Goal: Information Seeking & Learning: Learn about a topic

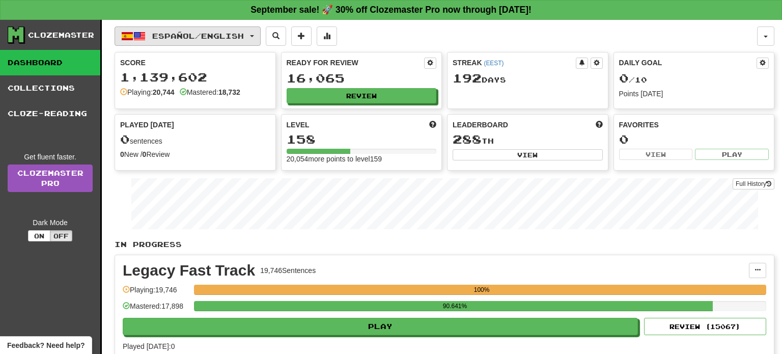
click at [228, 33] on span "Español / English" at bounding box center [198, 36] width 92 height 9
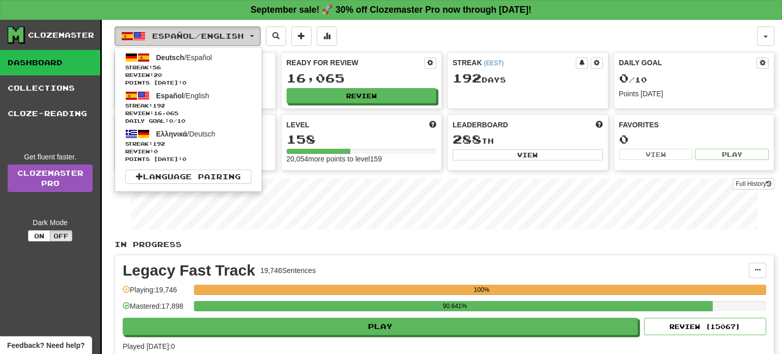
click at [228, 33] on span "Español / English" at bounding box center [198, 36] width 92 height 9
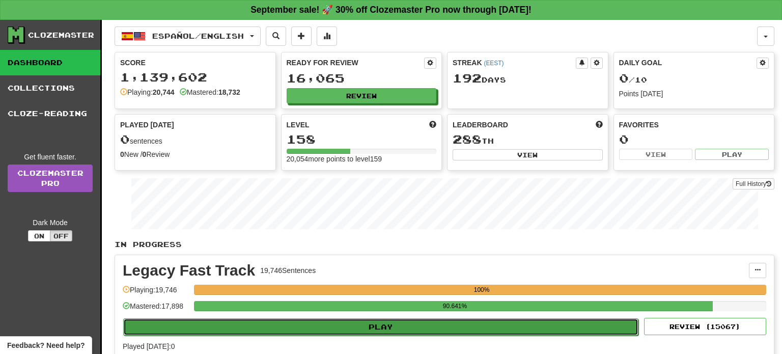
click at [430, 320] on button "Play" at bounding box center [381, 326] width 516 height 17
select select "**"
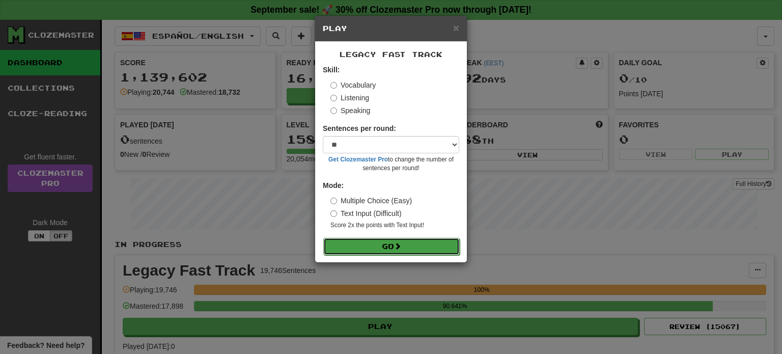
click at [419, 243] on button "Go" at bounding box center [391, 246] width 137 height 17
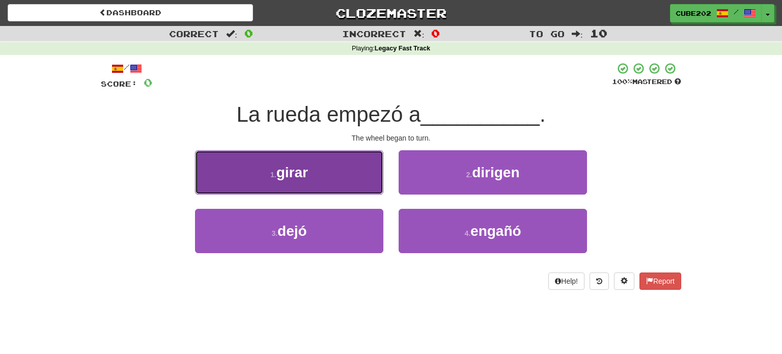
click at [358, 179] on button "1 . girar" at bounding box center [289, 172] width 188 height 44
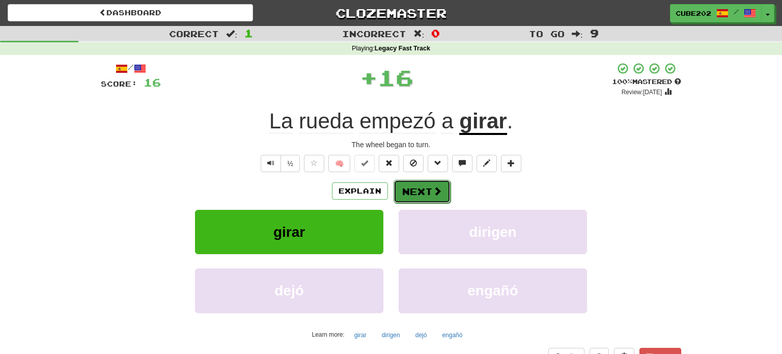
click at [416, 186] on button "Next" at bounding box center [422, 191] width 57 height 23
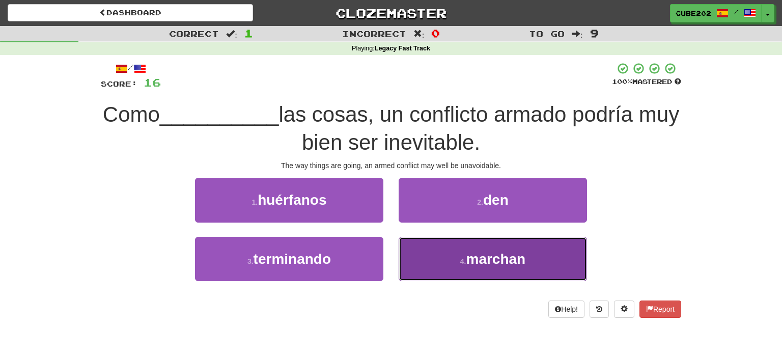
click at [473, 258] on span "marchan" at bounding box center [496, 259] width 60 height 16
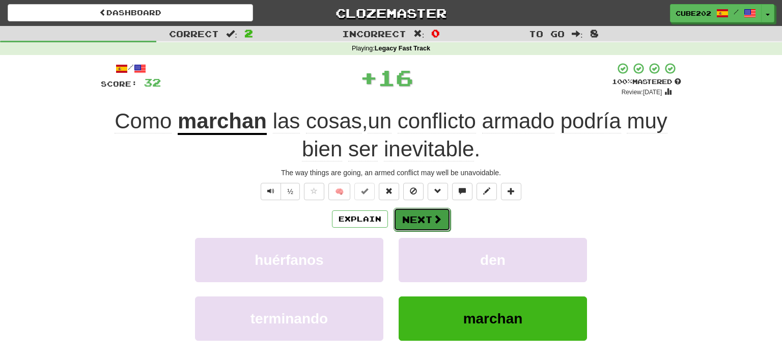
click at [419, 215] on button "Next" at bounding box center [422, 219] width 57 height 23
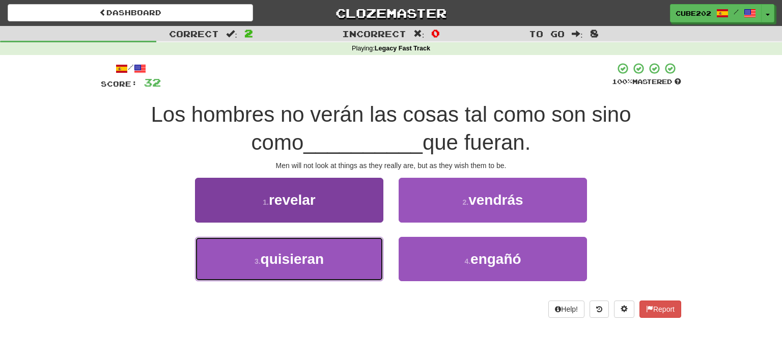
click at [361, 252] on button "3 . quisieran" at bounding box center [289, 259] width 188 height 44
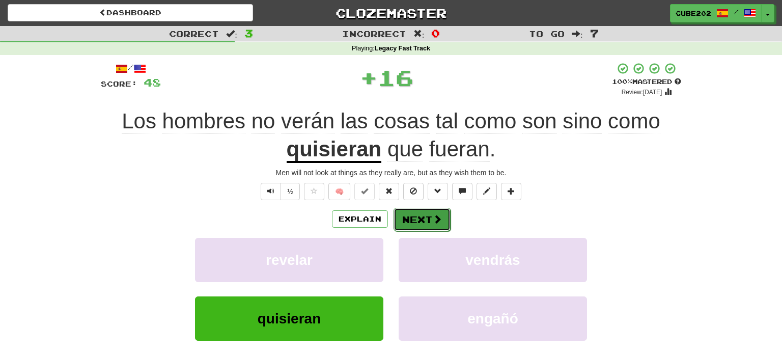
click at [416, 215] on button "Next" at bounding box center [422, 219] width 57 height 23
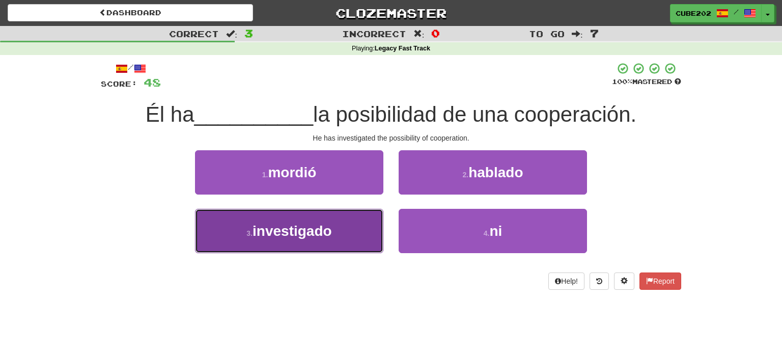
click at [365, 228] on button "3 . investigado" at bounding box center [289, 231] width 188 height 44
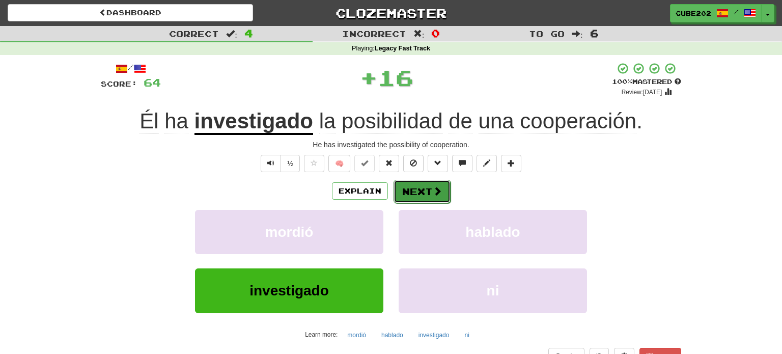
click at [420, 194] on button "Next" at bounding box center [422, 191] width 57 height 23
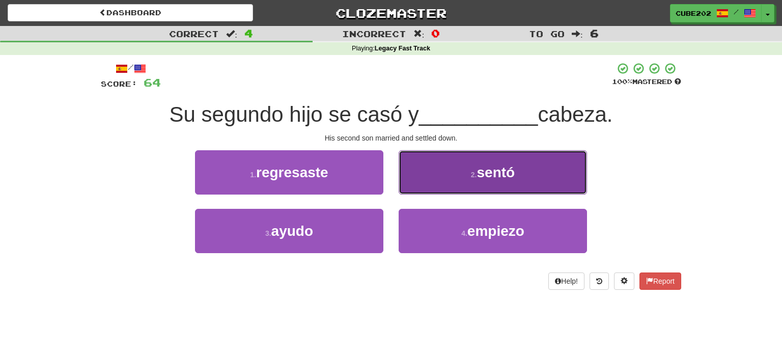
click at [442, 175] on button "2 . sentó" at bounding box center [493, 172] width 188 height 44
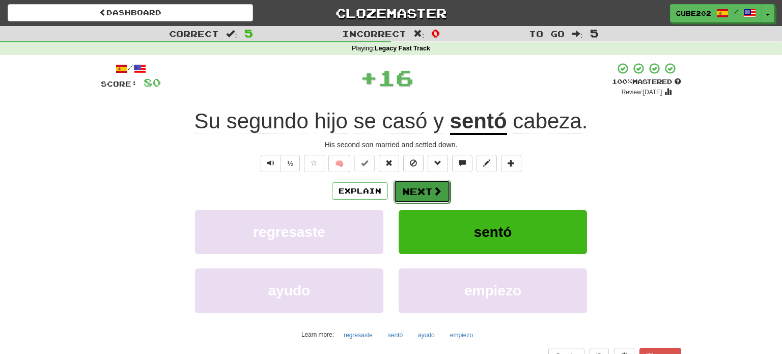
click at [410, 194] on button "Next" at bounding box center [422, 191] width 57 height 23
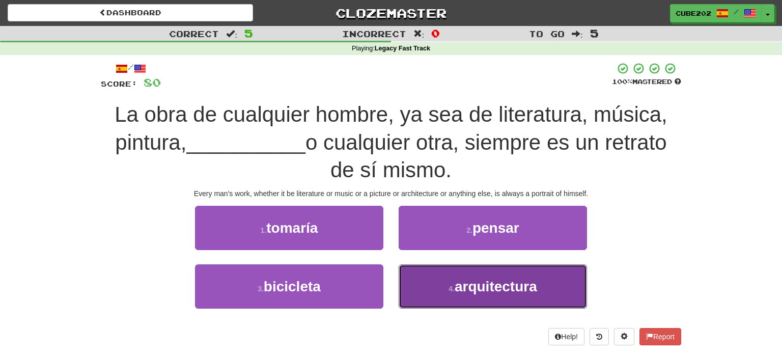
click at [459, 296] on button "4 . arquitectura" at bounding box center [493, 286] width 188 height 44
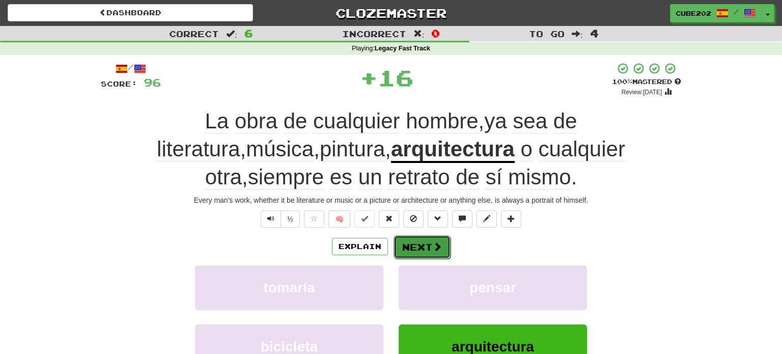
click at [428, 242] on button "Next" at bounding box center [422, 246] width 57 height 23
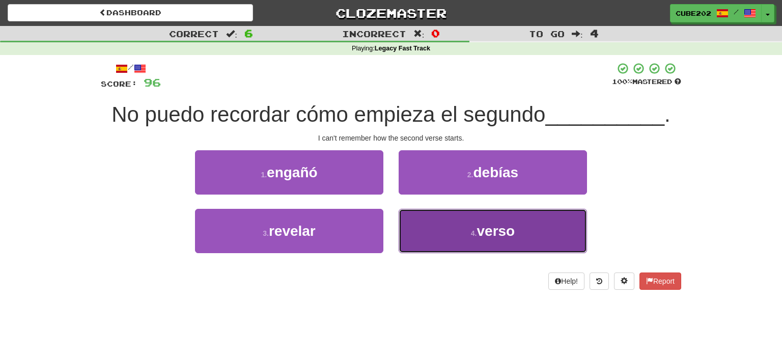
click at [456, 235] on button "4 . verso" at bounding box center [493, 231] width 188 height 44
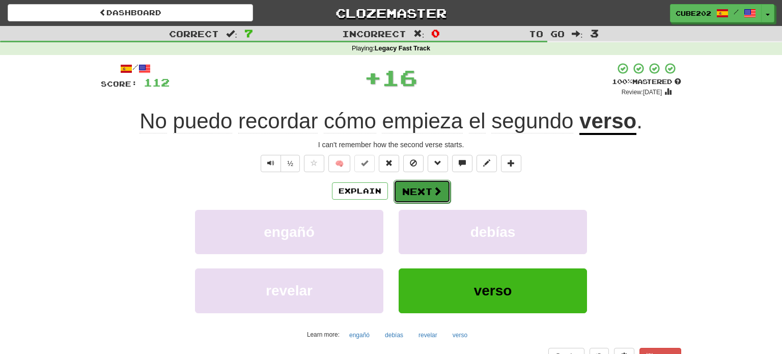
click at [427, 190] on button "Next" at bounding box center [422, 191] width 57 height 23
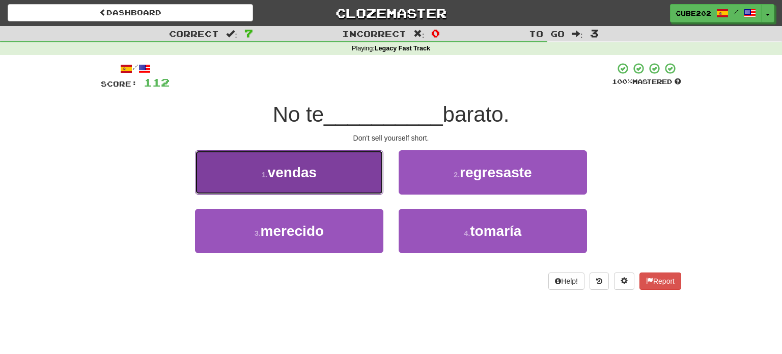
click at [368, 174] on button "1 . vendas" at bounding box center [289, 172] width 188 height 44
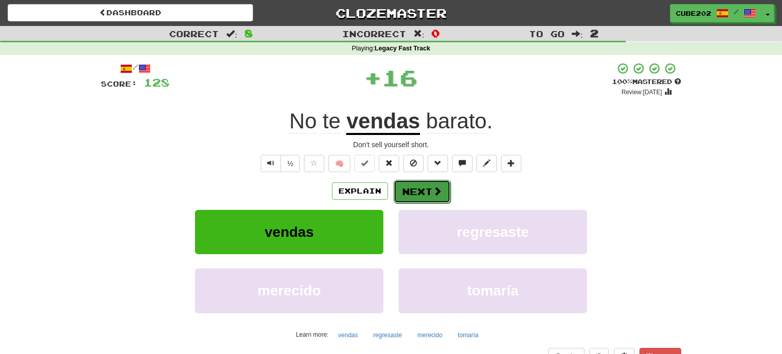
click at [417, 192] on button "Next" at bounding box center [422, 191] width 57 height 23
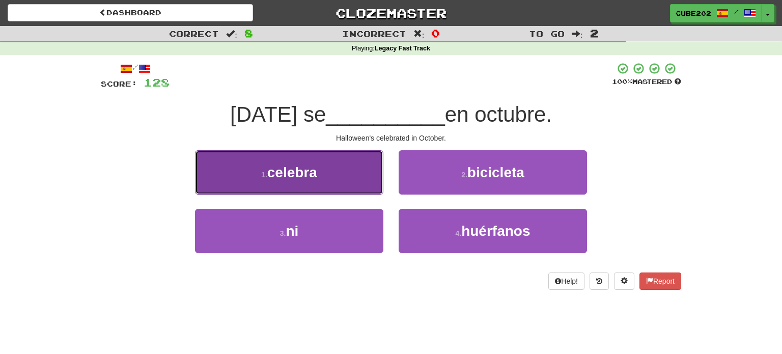
click at [369, 178] on button "1 . celebra" at bounding box center [289, 172] width 188 height 44
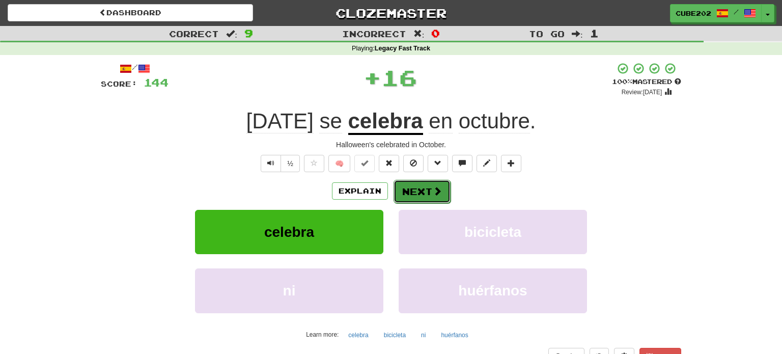
click at [427, 194] on button "Next" at bounding box center [422, 191] width 57 height 23
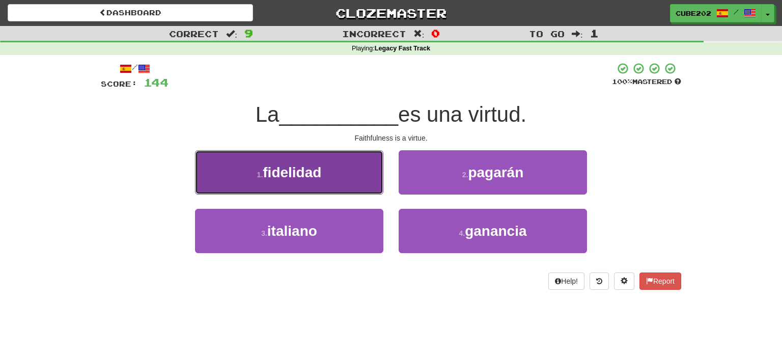
click at [366, 176] on button "1 . fidelidad" at bounding box center [289, 172] width 188 height 44
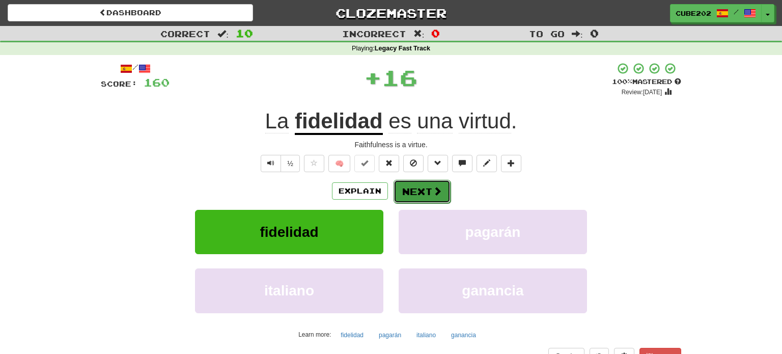
click at [428, 191] on button "Next" at bounding box center [422, 191] width 57 height 23
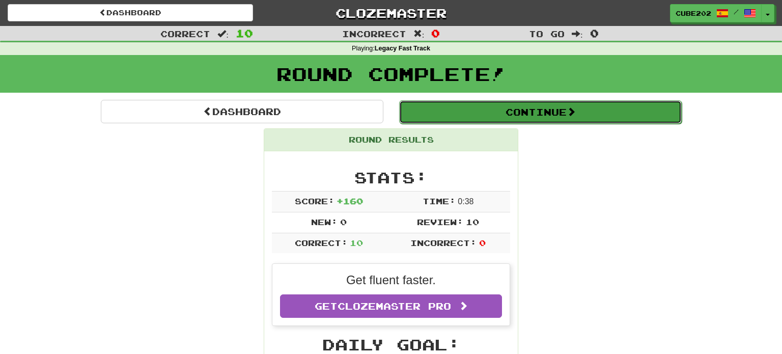
click at [429, 104] on button "Continue" at bounding box center [540, 111] width 283 height 23
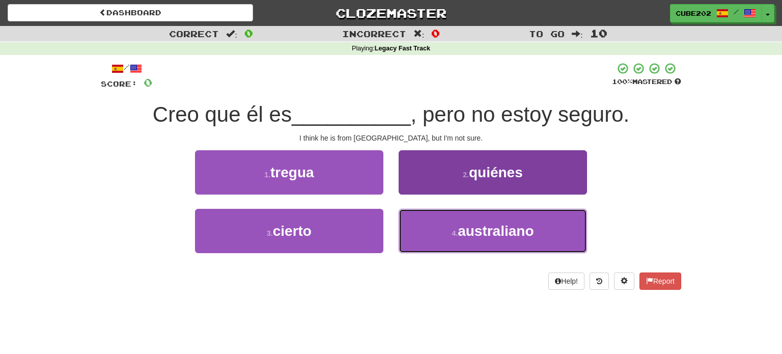
click at [461, 232] on span "australiano" at bounding box center [496, 231] width 76 height 16
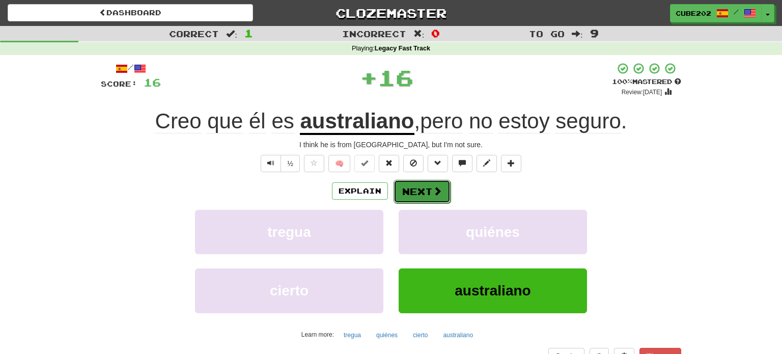
click at [418, 187] on button "Next" at bounding box center [422, 191] width 57 height 23
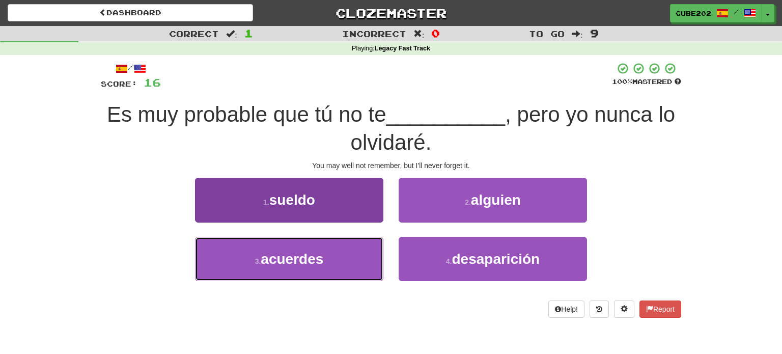
click at [366, 252] on button "3 . acuerdes" at bounding box center [289, 259] width 188 height 44
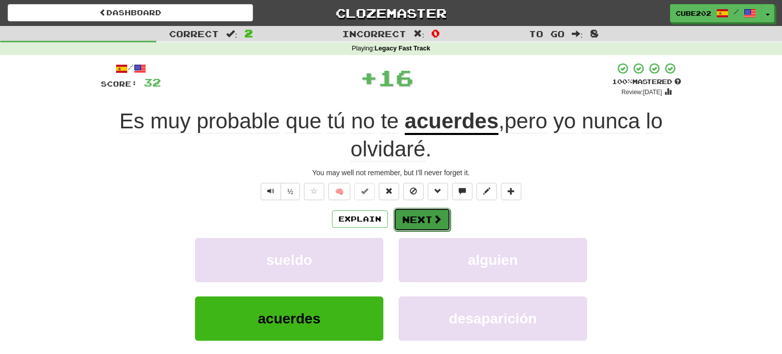
click at [423, 215] on button "Next" at bounding box center [422, 219] width 57 height 23
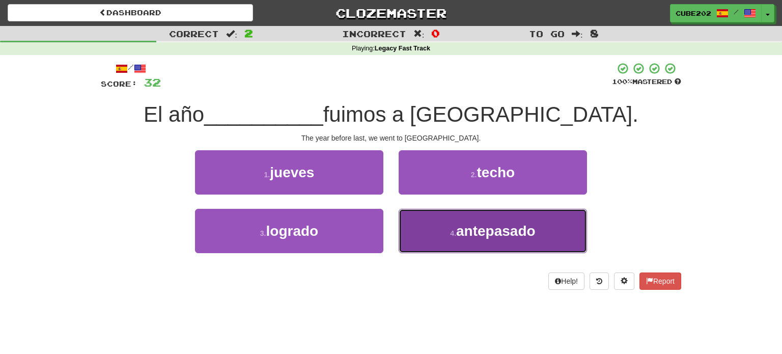
click at [448, 227] on button "4 . antepasado" at bounding box center [493, 231] width 188 height 44
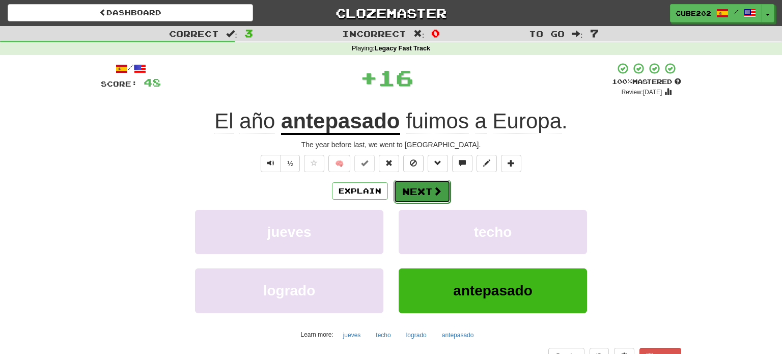
click at [425, 189] on button "Next" at bounding box center [422, 191] width 57 height 23
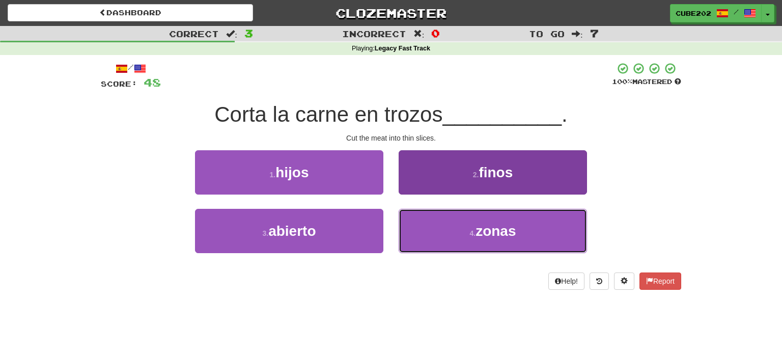
click at [441, 225] on button "4 . zonas" at bounding box center [493, 231] width 188 height 44
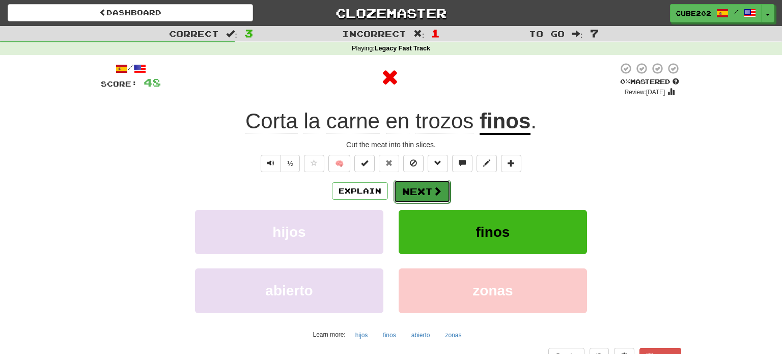
click at [419, 188] on button "Next" at bounding box center [422, 191] width 57 height 23
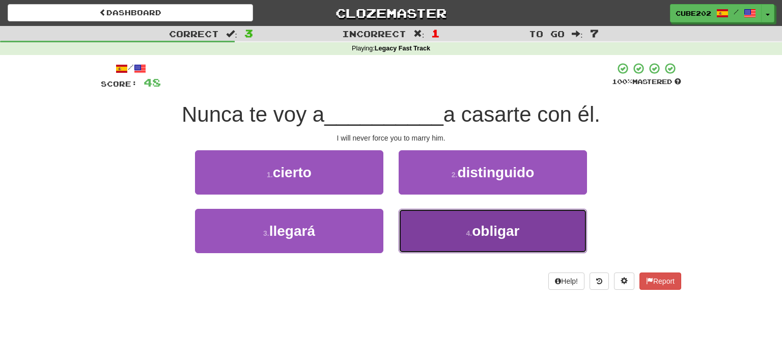
click at [445, 235] on button "4 . obligar" at bounding box center [493, 231] width 188 height 44
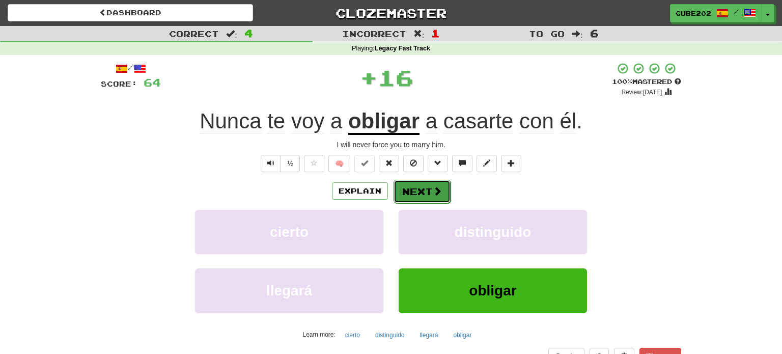
click at [423, 193] on button "Next" at bounding box center [422, 191] width 57 height 23
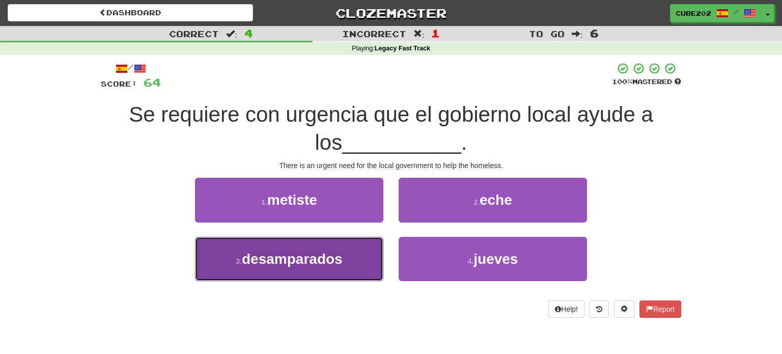
click at [366, 246] on button "3 . desamparados" at bounding box center [289, 259] width 188 height 44
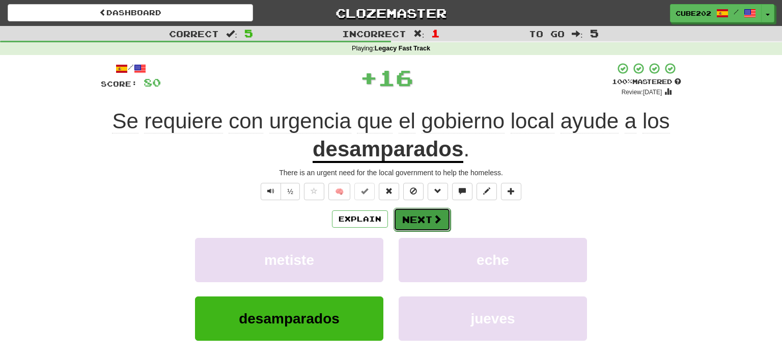
click at [420, 209] on button "Next" at bounding box center [422, 219] width 57 height 23
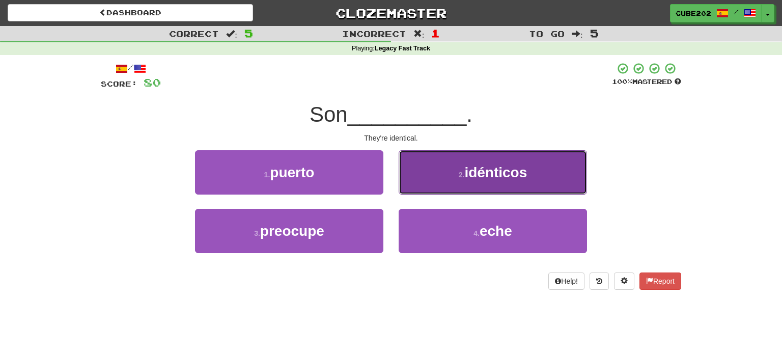
click at [442, 183] on button "2 . idénticos" at bounding box center [493, 172] width 188 height 44
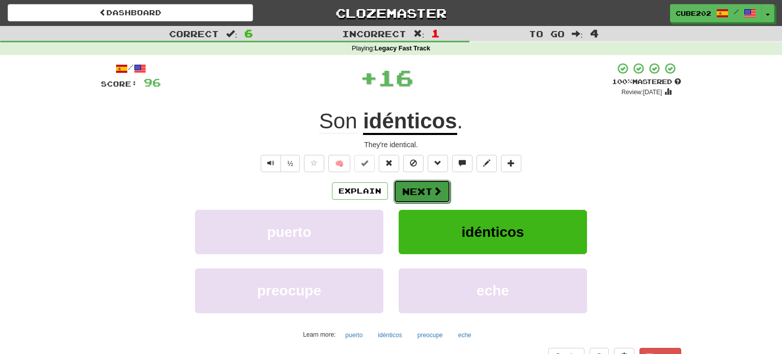
click at [427, 191] on button "Next" at bounding box center [422, 191] width 57 height 23
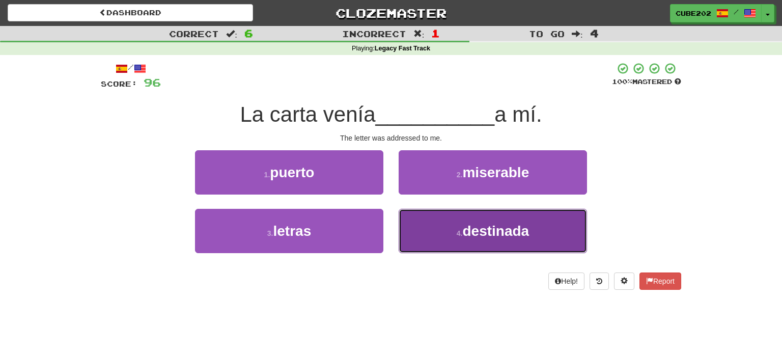
click at [458, 231] on small "4 ." at bounding box center [460, 233] width 6 height 8
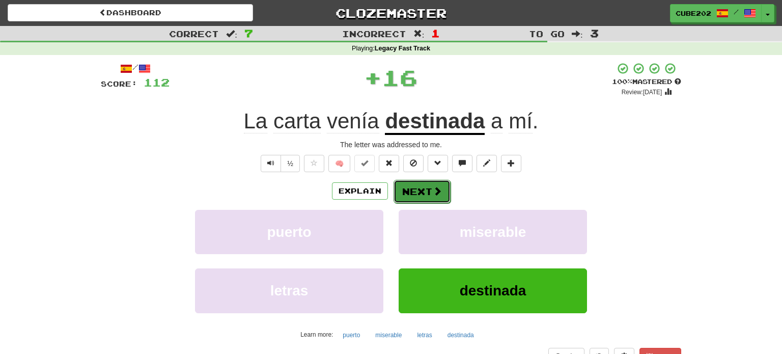
click at [428, 188] on button "Next" at bounding box center [422, 191] width 57 height 23
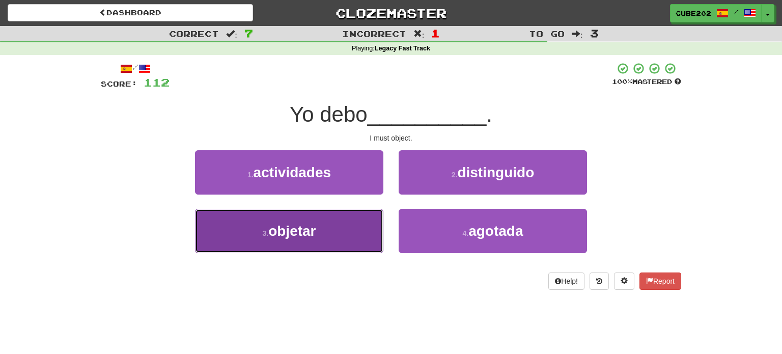
click at [358, 217] on button "3 . objetar" at bounding box center [289, 231] width 188 height 44
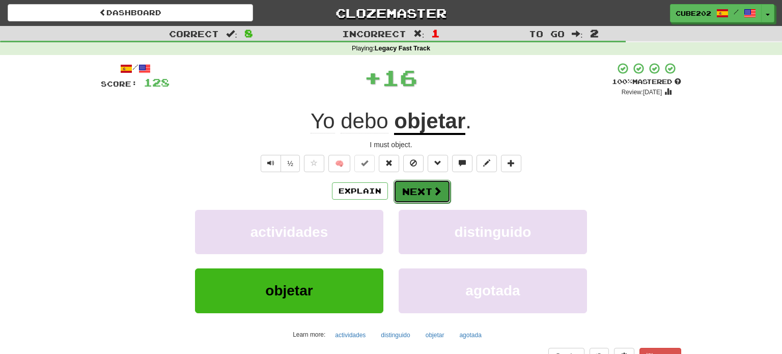
click at [424, 191] on button "Next" at bounding box center [422, 191] width 57 height 23
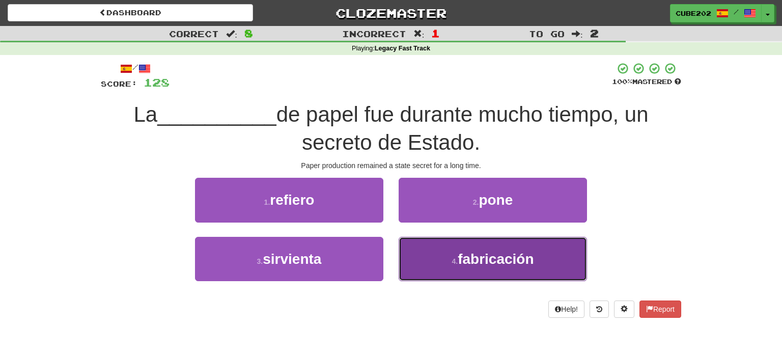
click at [456, 257] on small "4 ." at bounding box center [455, 261] width 6 height 8
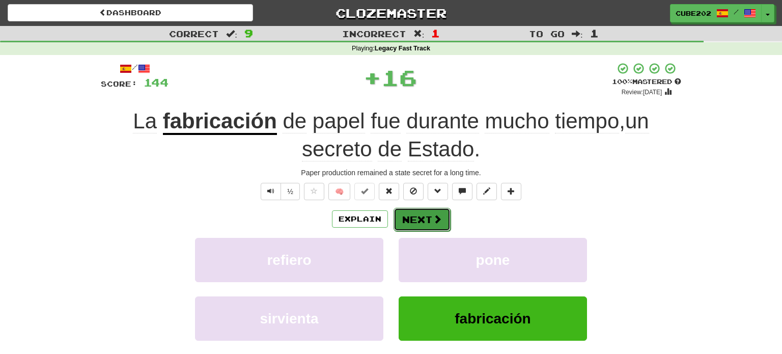
click at [428, 212] on button "Next" at bounding box center [422, 219] width 57 height 23
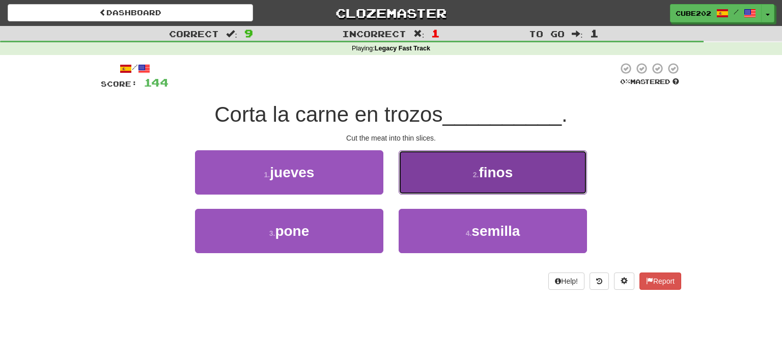
click at [444, 166] on button "2 . finos" at bounding box center [493, 172] width 188 height 44
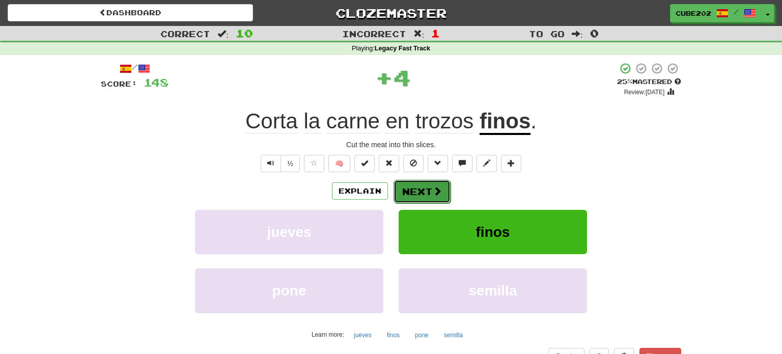
click at [427, 193] on button "Next" at bounding box center [422, 191] width 57 height 23
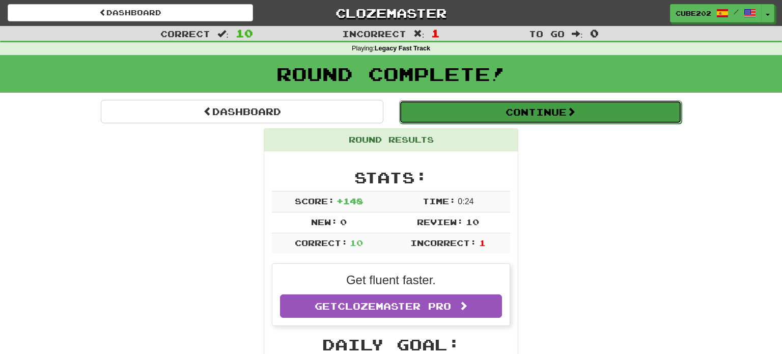
click at [450, 117] on button "Continue" at bounding box center [540, 111] width 283 height 23
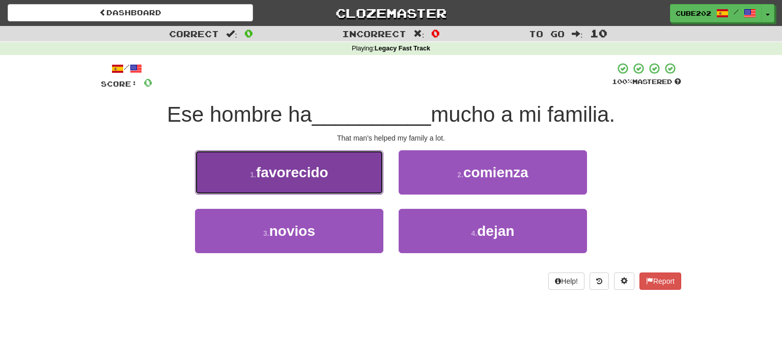
click at [367, 174] on button "1 . favorecido" at bounding box center [289, 172] width 188 height 44
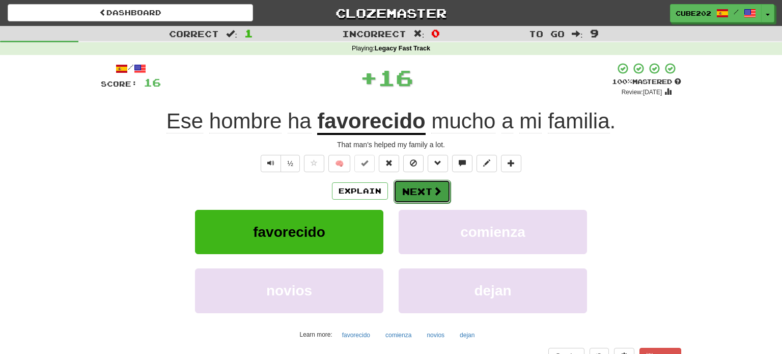
click at [416, 193] on button "Next" at bounding box center [422, 191] width 57 height 23
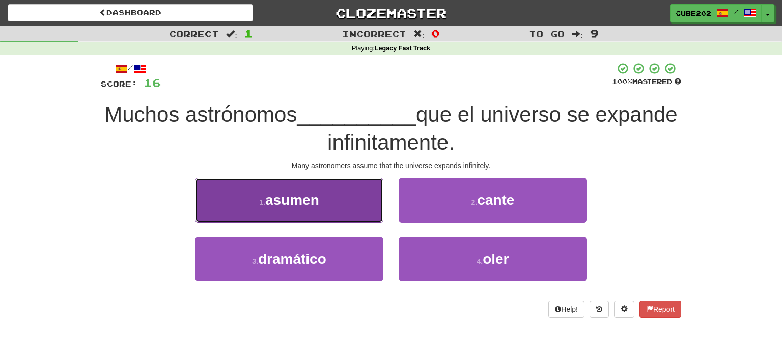
click at [365, 205] on button "1 . asumen" at bounding box center [289, 200] width 188 height 44
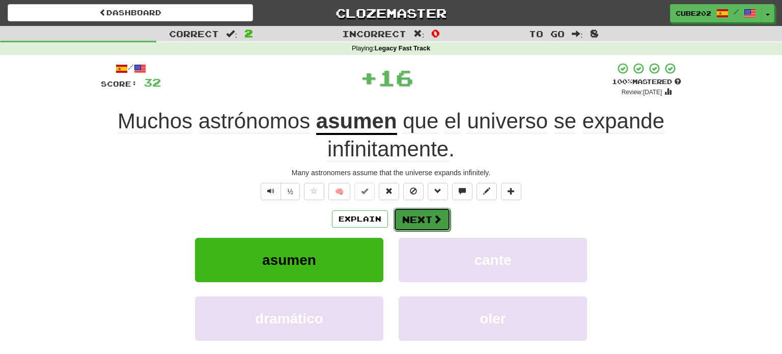
click at [421, 213] on button "Next" at bounding box center [422, 219] width 57 height 23
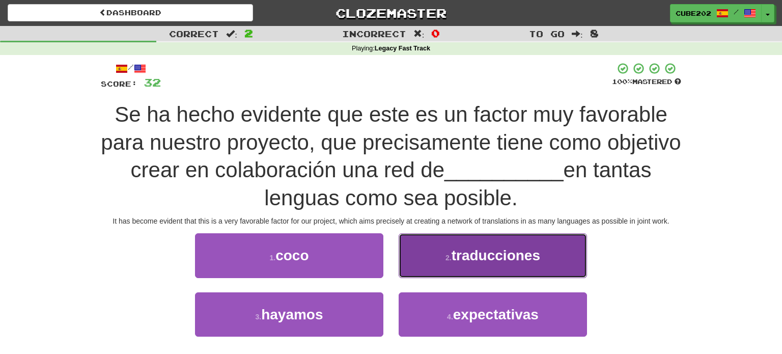
click at [455, 260] on span "traducciones" at bounding box center [496, 256] width 89 height 16
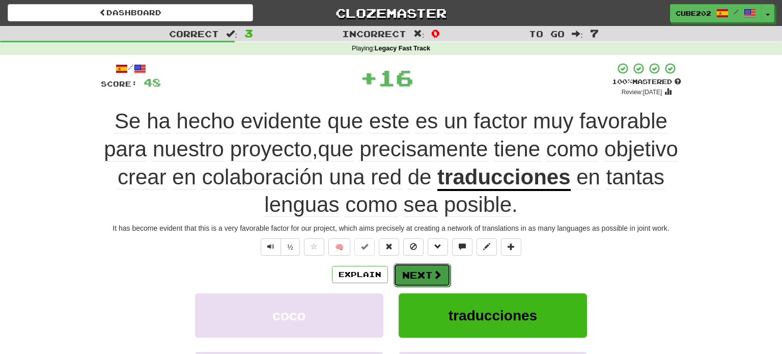
click at [425, 275] on button "Next" at bounding box center [422, 274] width 57 height 23
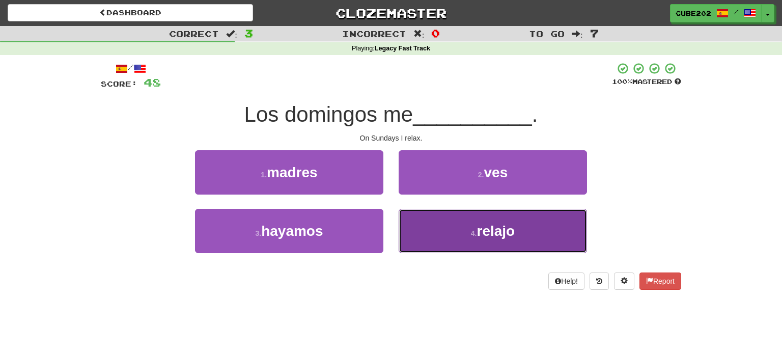
click at [454, 229] on button "4 . relajo" at bounding box center [493, 231] width 188 height 44
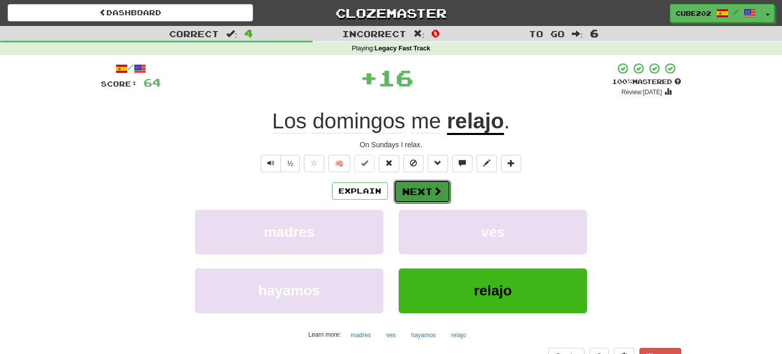
click at [424, 188] on button "Next" at bounding box center [422, 191] width 57 height 23
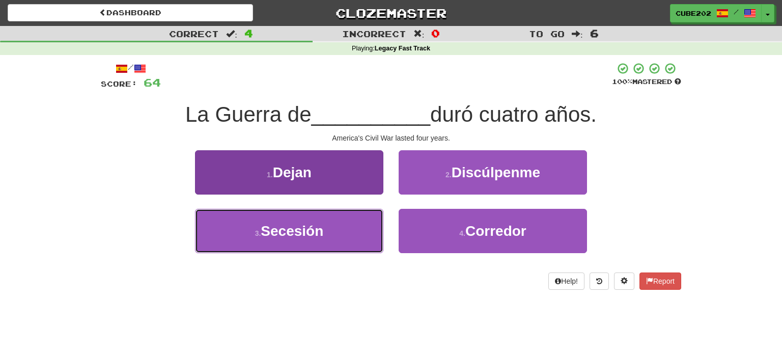
click at [358, 229] on button "3 . Secesión" at bounding box center [289, 231] width 188 height 44
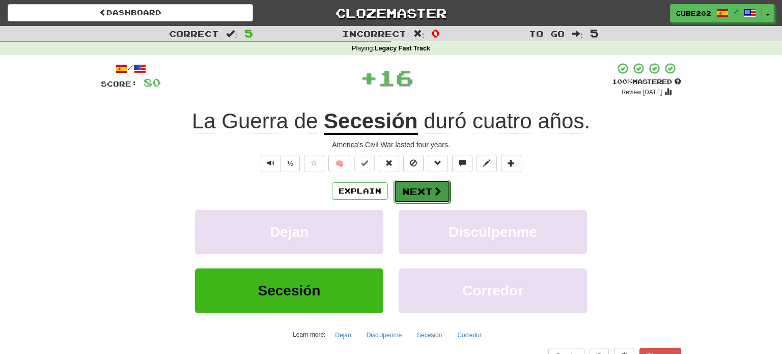
click at [426, 194] on button "Next" at bounding box center [422, 191] width 57 height 23
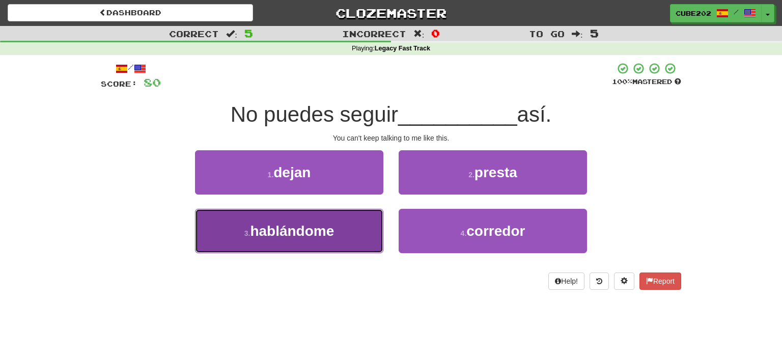
click at [347, 231] on button "3 . hablándome" at bounding box center [289, 231] width 188 height 44
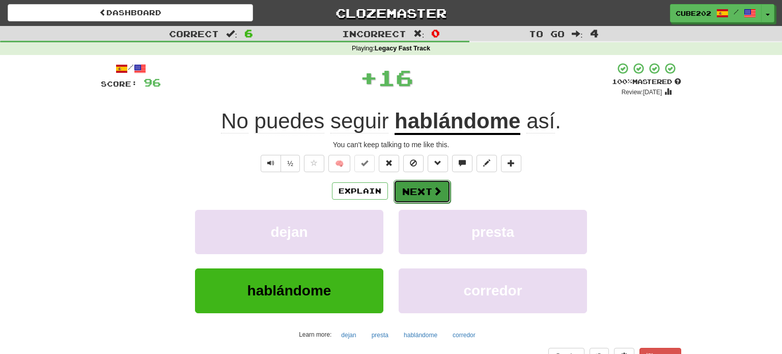
click at [426, 191] on button "Next" at bounding box center [422, 191] width 57 height 23
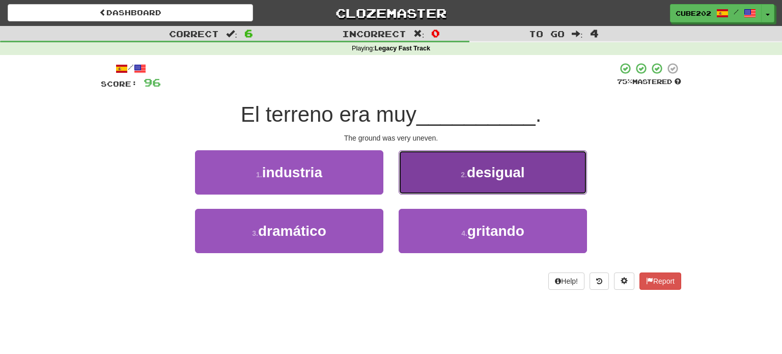
click at [431, 175] on button "2 . desigual" at bounding box center [493, 172] width 188 height 44
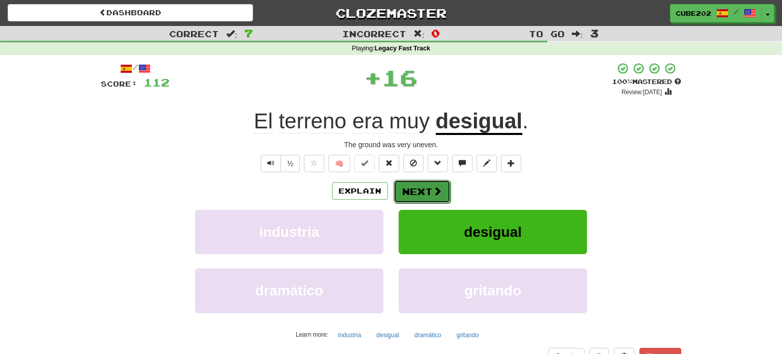
click at [418, 194] on button "Next" at bounding box center [422, 191] width 57 height 23
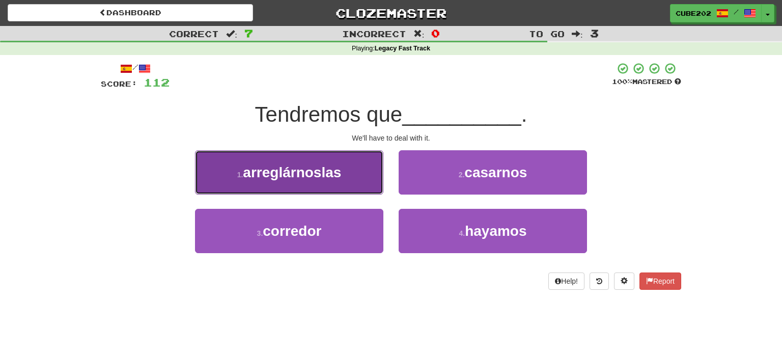
click at [370, 171] on button "1 . arreglárnoslas" at bounding box center [289, 172] width 188 height 44
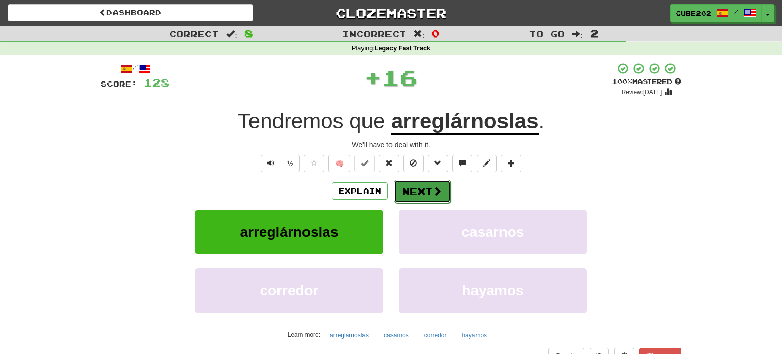
click at [418, 193] on button "Next" at bounding box center [422, 191] width 57 height 23
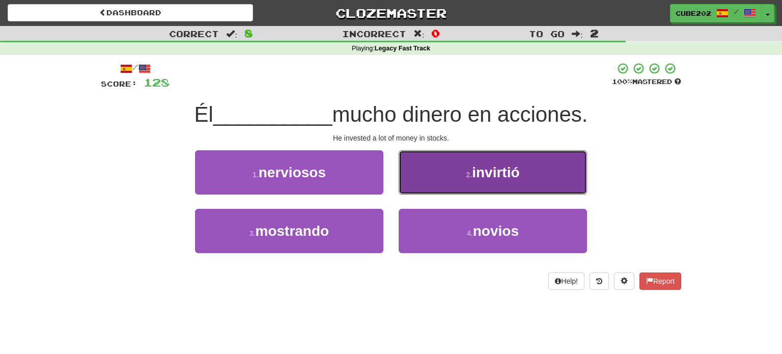
click at [484, 175] on span "invirtió" at bounding box center [495, 173] width 47 height 16
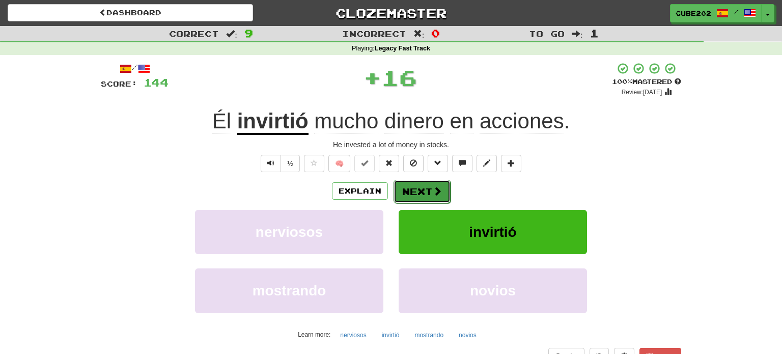
click at [421, 189] on button "Next" at bounding box center [422, 191] width 57 height 23
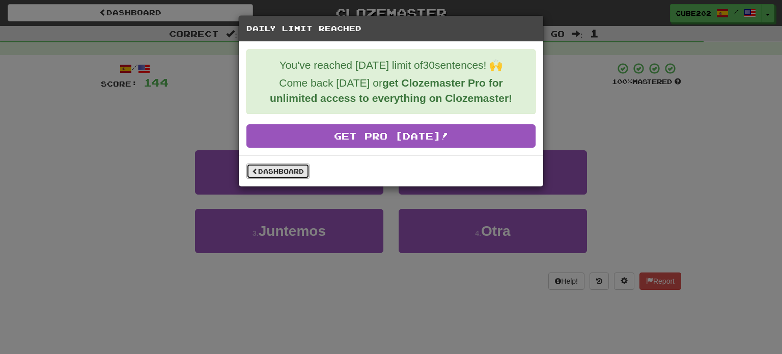
click at [291, 170] on link "Dashboard" at bounding box center [278, 171] width 63 height 15
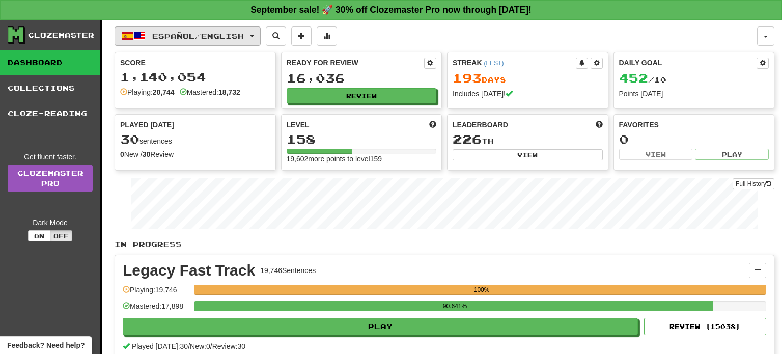
click at [244, 38] on span "Español / English" at bounding box center [198, 36] width 92 height 9
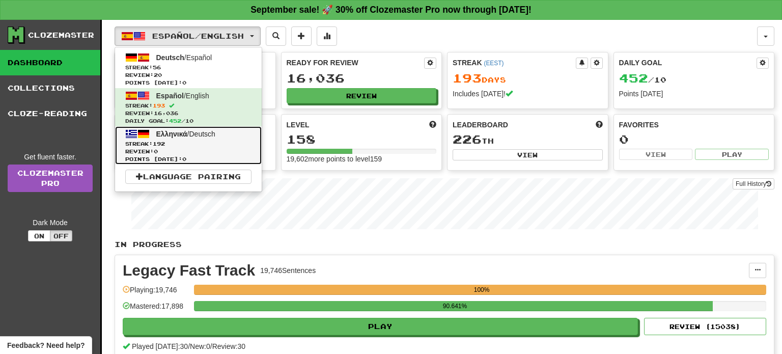
click at [227, 140] on span "Streak: 192" at bounding box center [188, 144] width 126 height 8
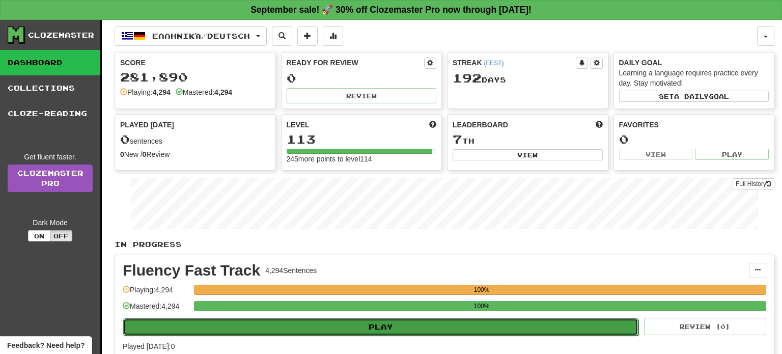
click at [389, 326] on button "Play" at bounding box center [381, 326] width 516 height 17
select select "**"
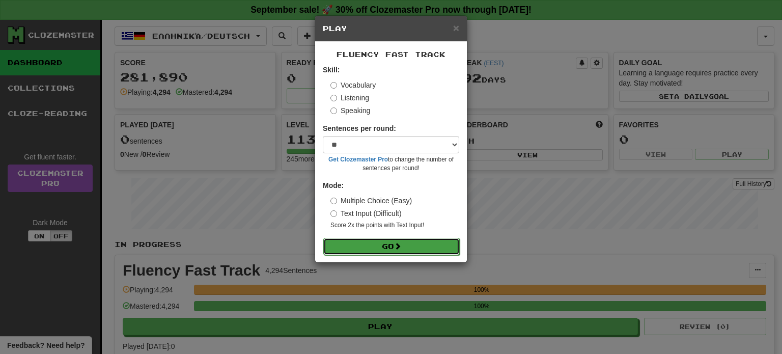
click at [389, 250] on button "Go" at bounding box center [391, 246] width 137 height 17
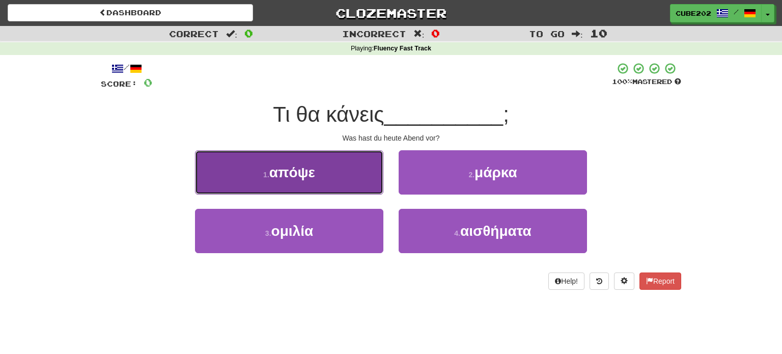
click at [351, 174] on button "1 . απόψε" at bounding box center [289, 172] width 188 height 44
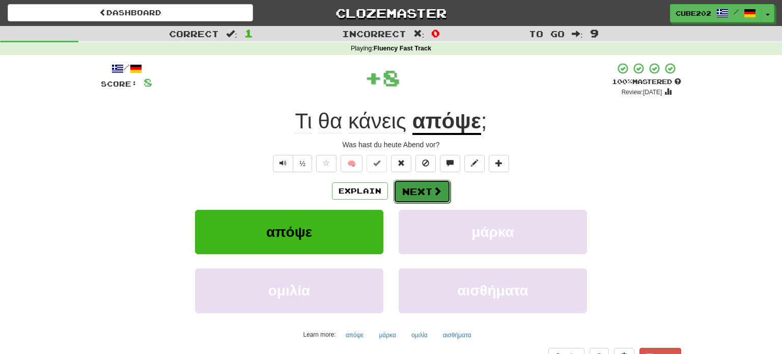
click at [418, 190] on button "Next" at bounding box center [422, 191] width 57 height 23
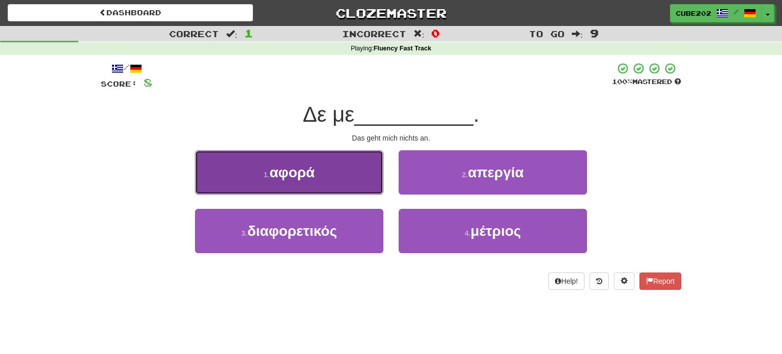
click at [358, 181] on button "1 . αφορά" at bounding box center [289, 172] width 188 height 44
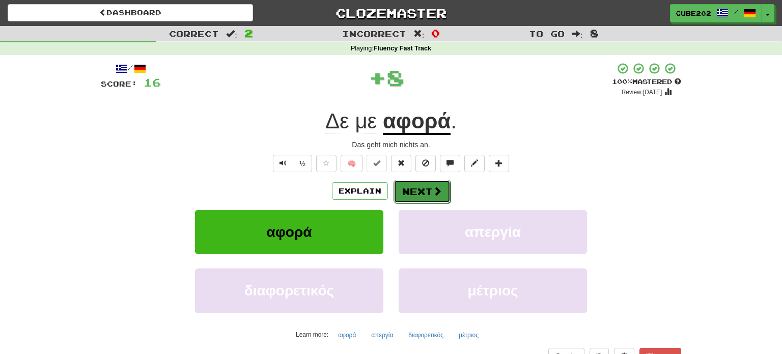
click at [412, 195] on button "Next" at bounding box center [422, 191] width 57 height 23
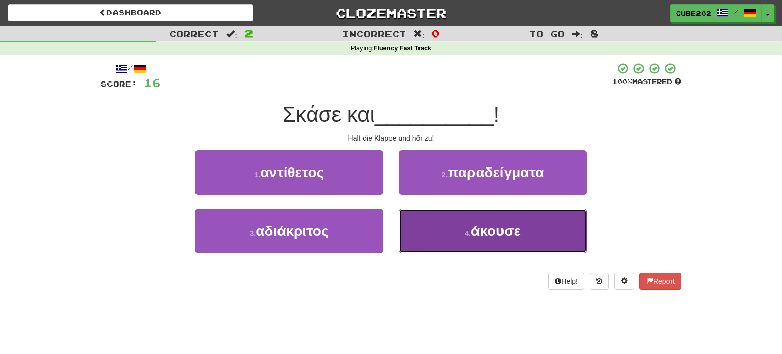
click at [448, 240] on button "4 . άκουσε" at bounding box center [493, 231] width 188 height 44
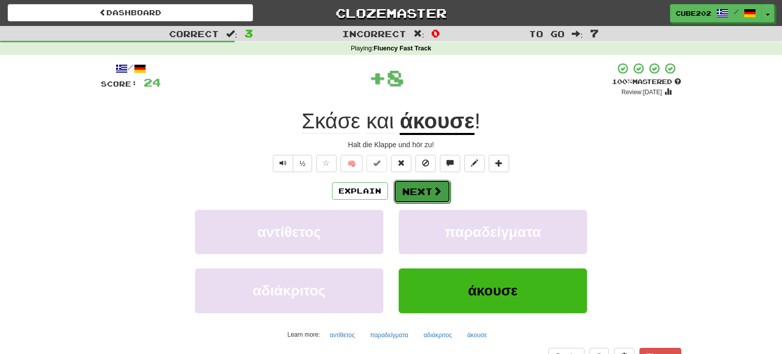
click at [427, 193] on button "Next" at bounding box center [422, 191] width 57 height 23
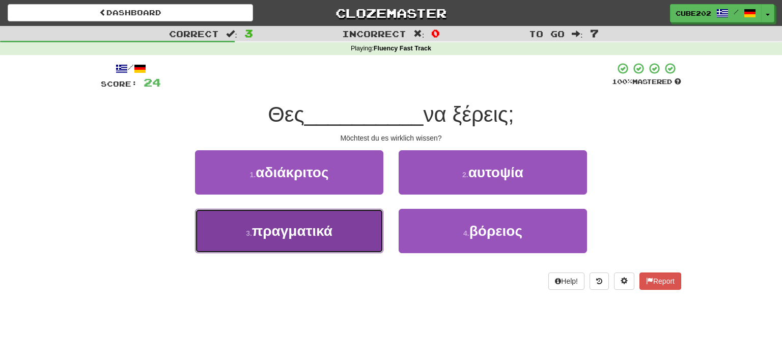
click at [351, 233] on button "3 . πραγματικά" at bounding box center [289, 231] width 188 height 44
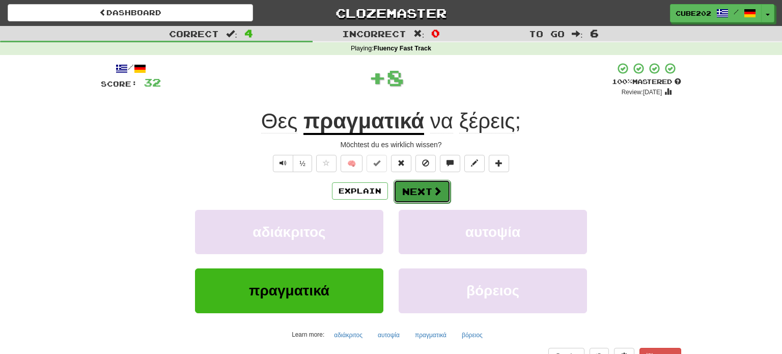
click at [418, 188] on button "Next" at bounding box center [422, 191] width 57 height 23
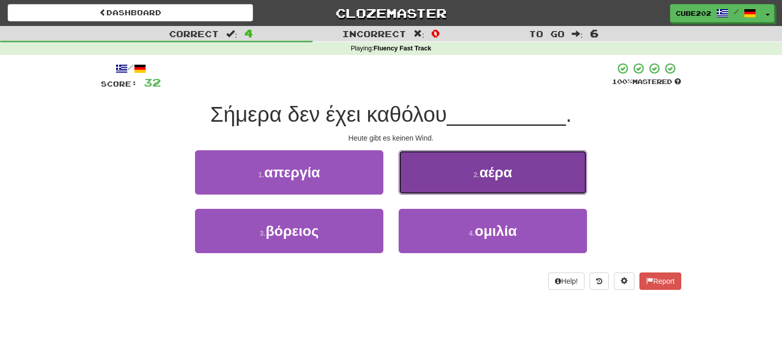
click at [437, 172] on button "2 . αέρα" at bounding box center [493, 172] width 188 height 44
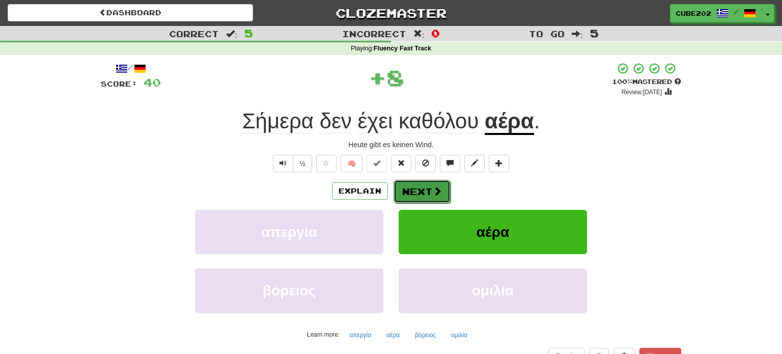
click at [422, 188] on button "Next" at bounding box center [422, 191] width 57 height 23
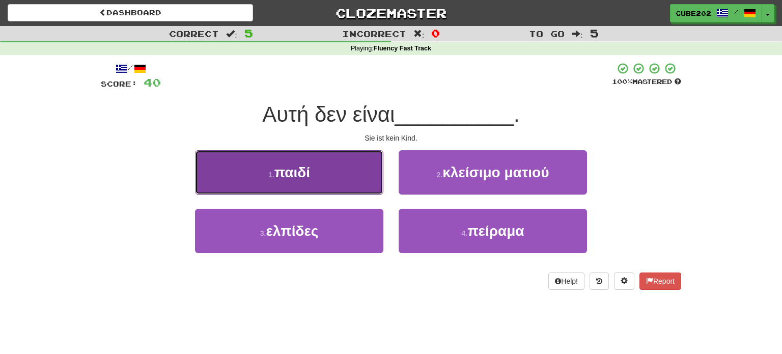
click at [363, 171] on button "1 . παιδί" at bounding box center [289, 172] width 188 height 44
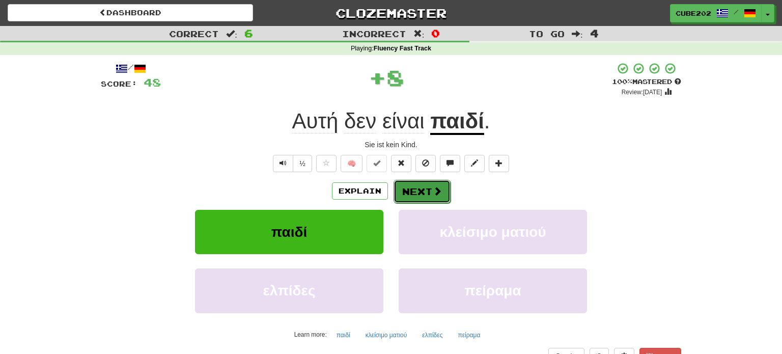
click at [422, 186] on button "Next" at bounding box center [422, 191] width 57 height 23
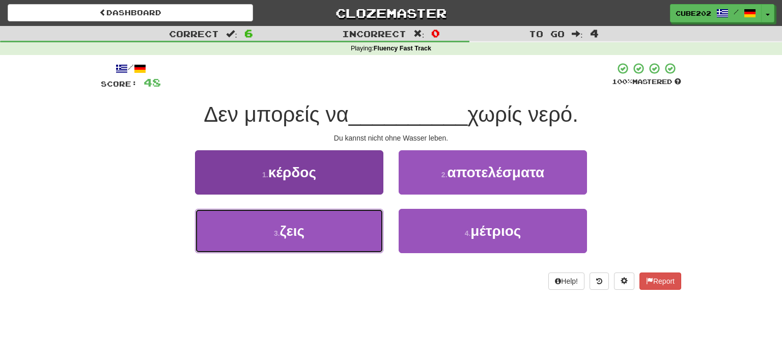
click at [340, 224] on button "3 . ζεις" at bounding box center [289, 231] width 188 height 44
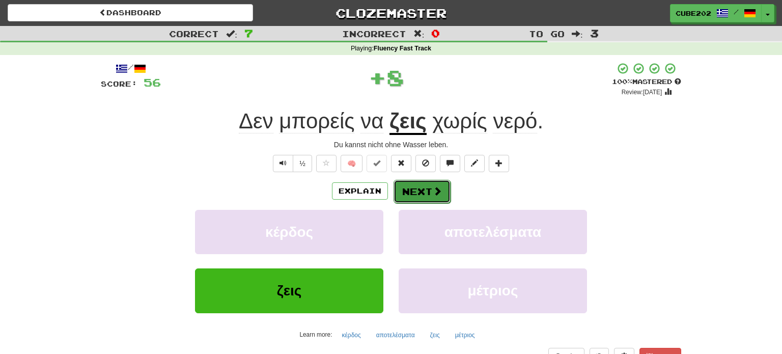
click at [415, 187] on button "Next" at bounding box center [422, 191] width 57 height 23
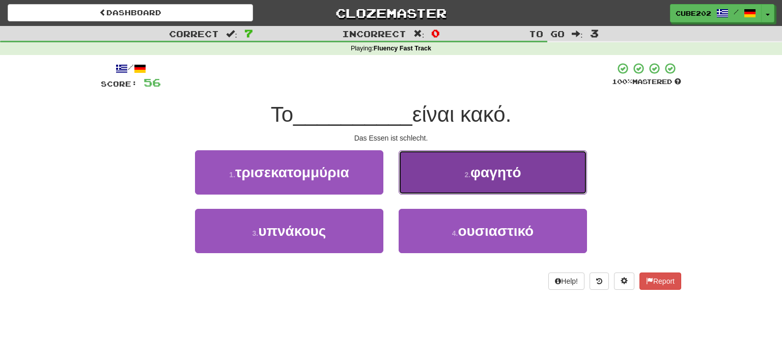
click at [452, 177] on button "2 . φαγητό" at bounding box center [493, 172] width 188 height 44
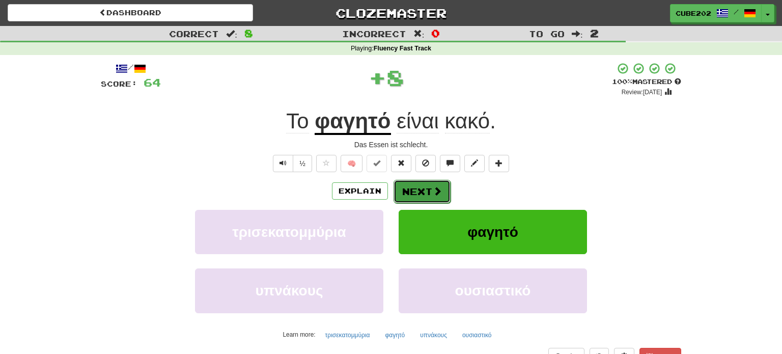
click at [433, 185] on button "Next" at bounding box center [422, 191] width 57 height 23
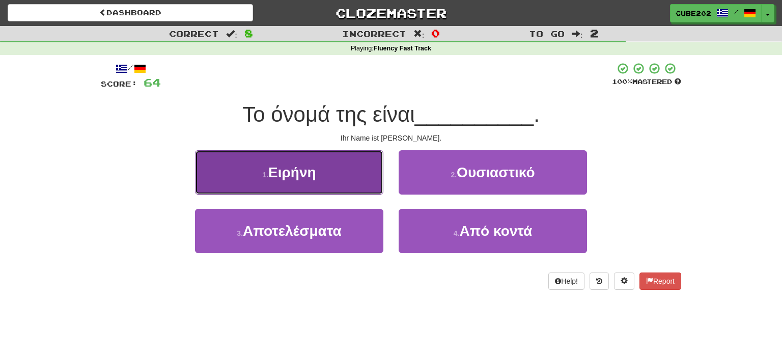
click at [366, 176] on button "1 . Ειρήνη" at bounding box center [289, 172] width 188 height 44
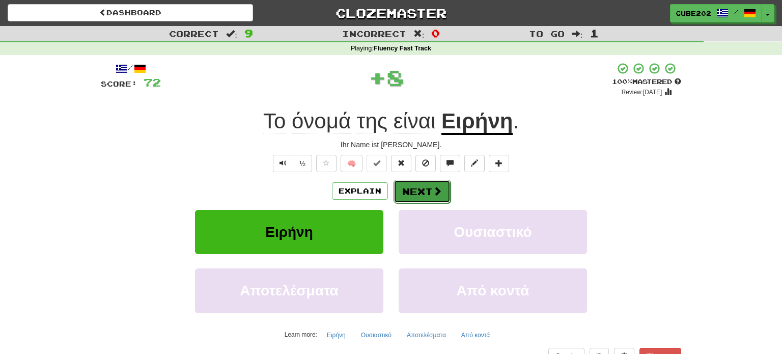
click at [443, 187] on button "Next" at bounding box center [422, 191] width 57 height 23
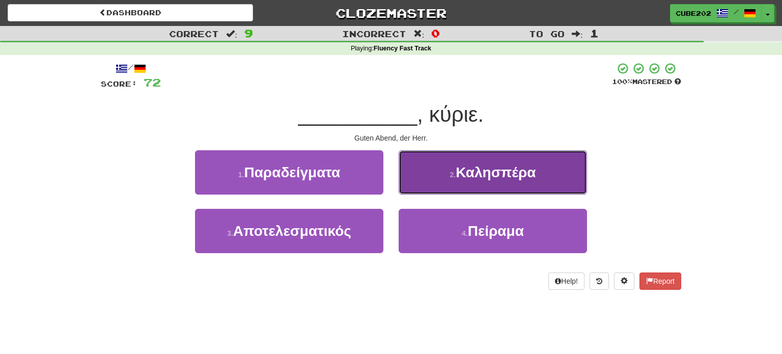
click at [452, 171] on small "2 ." at bounding box center [453, 175] width 6 height 8
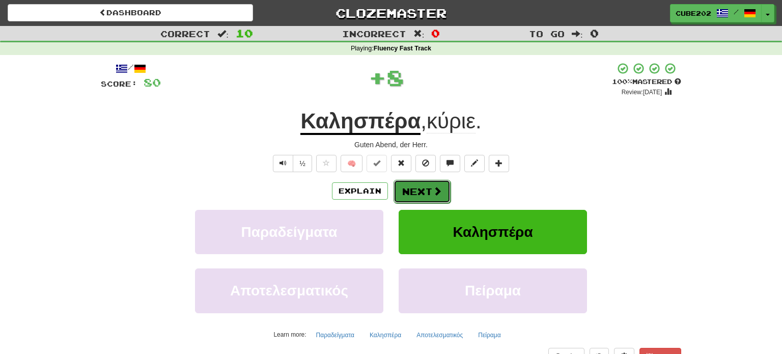
click at [431, 185] on button "Next" at bounding box center [422, 191] width 57 height 23
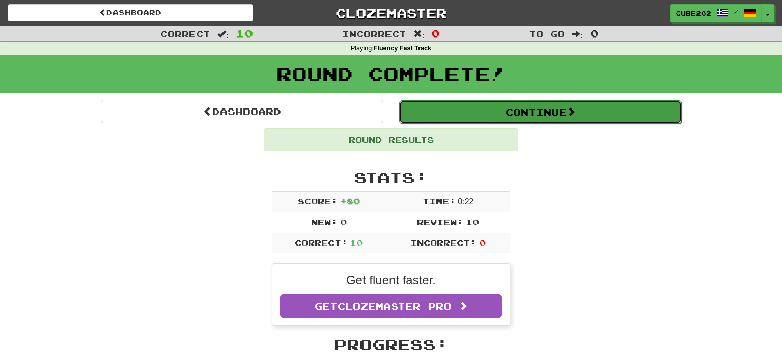
click at [466, 107] on button "Continue" at bounding box center [540, 111] width 283 height 23
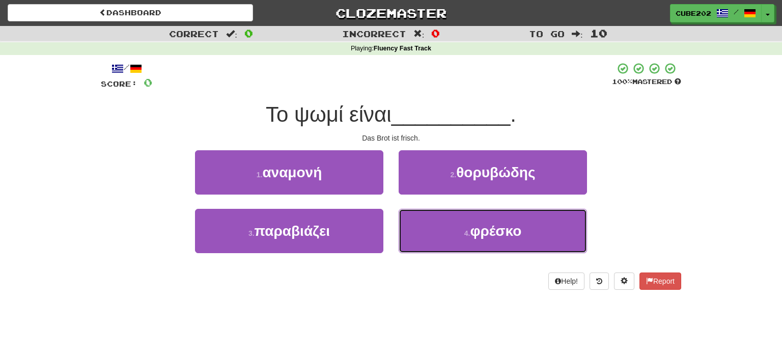
drag, startPoint x: 464, startPoint y: 226, endPoint x: 458, endPoint y: 207, distance: 20.3
click at [465, 226] on button "4 . φρέσκο" at bounding box center [493, 231] width 188 height 44
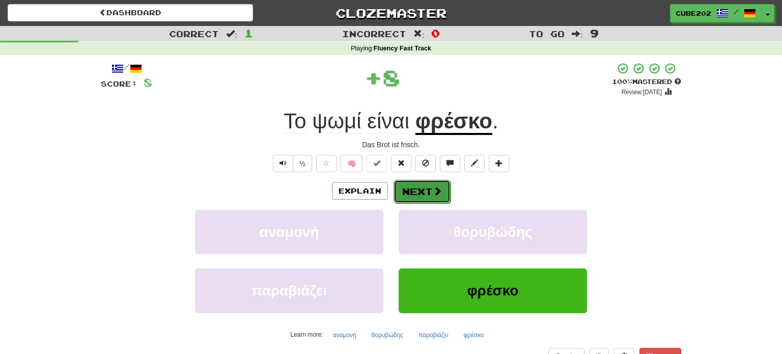
click at [428, 182] on button "Next" at bounding box center [422, 191] width 57 height 23
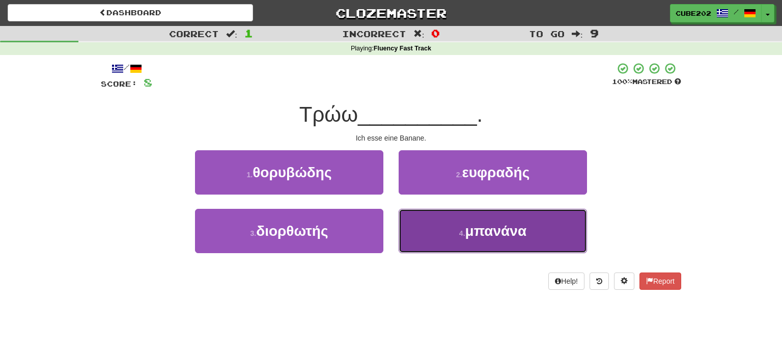
click at [460, 224] on button "4 . μπανάνα" at bounding box center [493, 231] width 188 height 44
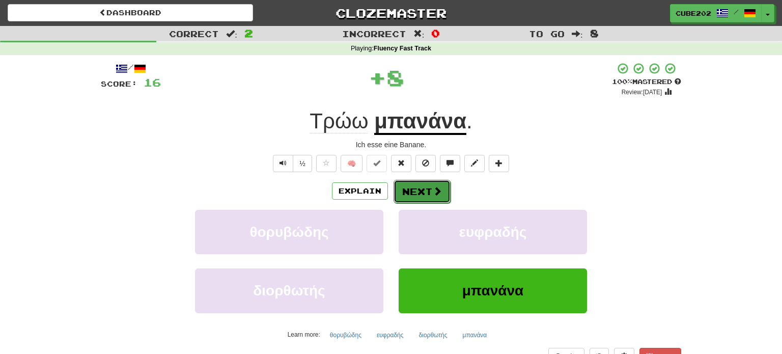
click at [423, 187] on button "Next" at bounding box center [422, 191] width 57 height 23
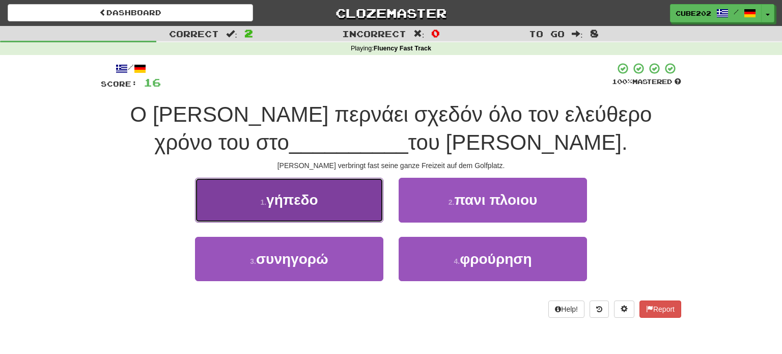
click at [356, 198] on button "1 . γήπεδο" at bounding box center [289, 200] width 188 height 44
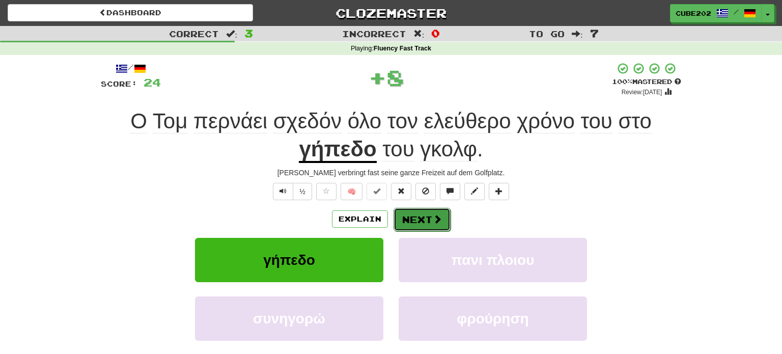
click at [430, 217] on button "Next" at bounding box center [422, 219] width 57 height 23
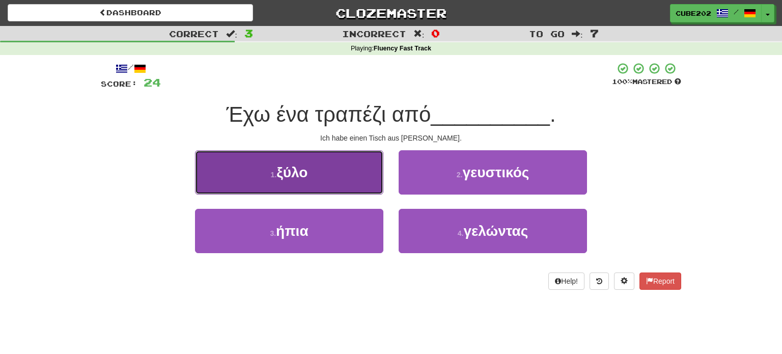
click at [363, 167] on button "1 . ξύλο" at bounding box center [289, 172] width 188 height 44
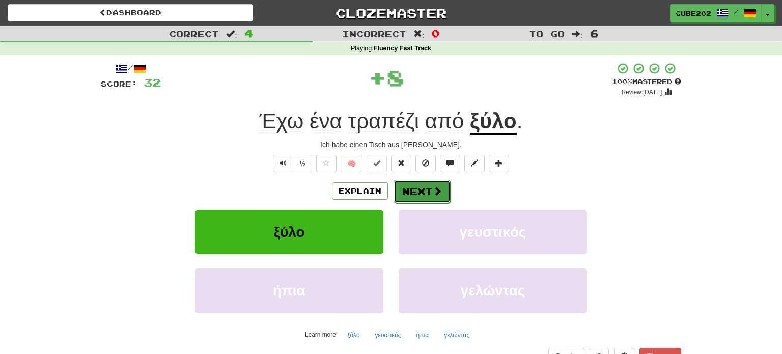
click at [436, 190] on span at bounding box center [437, 190] width 9 height 9
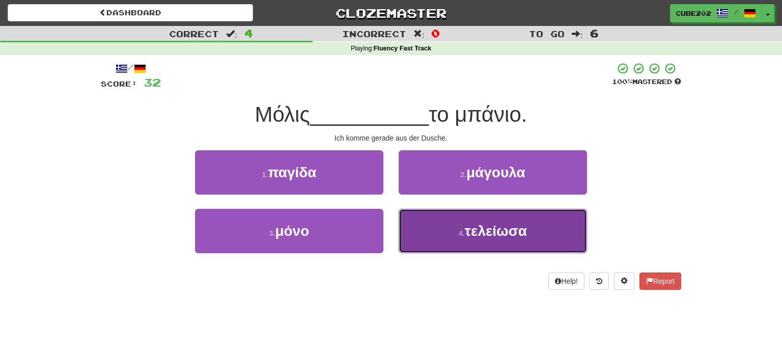
click at [458, 241] on button "4 . τελείωσα" at bounding box center [493, 231] width 188 height 44
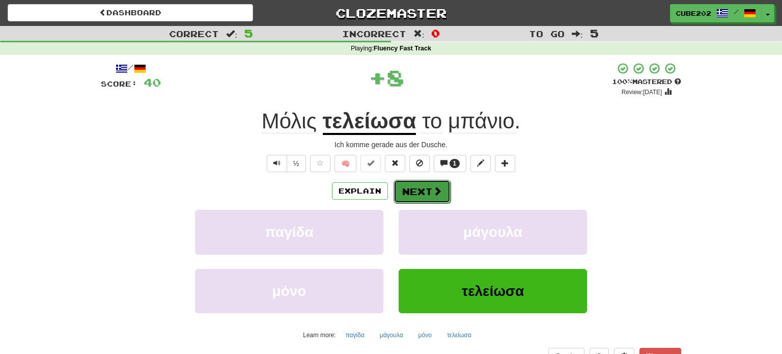
click at [425, 193] on button "Next" at bounding box center [422, 191] width 57 height 23
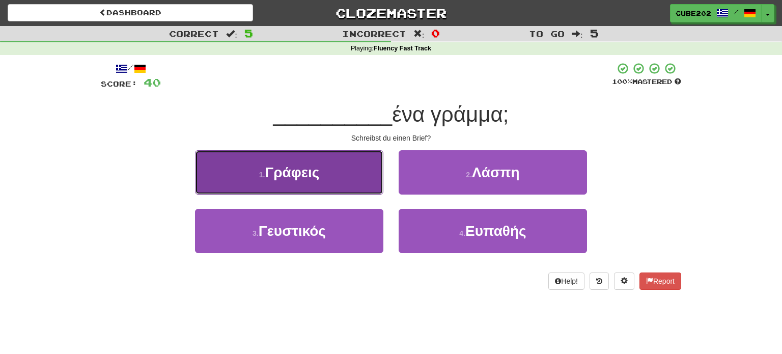
click at [354, 180] on button "1 . Γράφεις" at bounding box center [289, 172] width 188 height 44
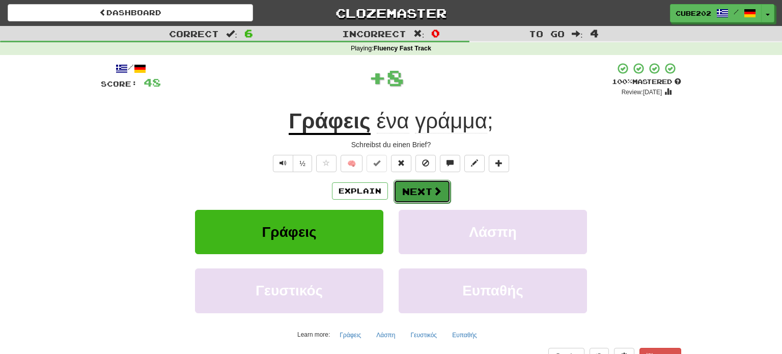
click at [429, 186] on button "Next" at bounding box center [422, 191] width 57 height 23
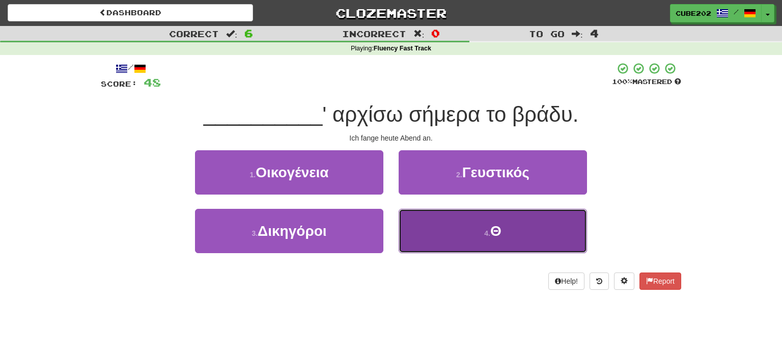
click at [464, 226] on button "4 . Θ" at bounding box center [493, 231] width 188 height 44
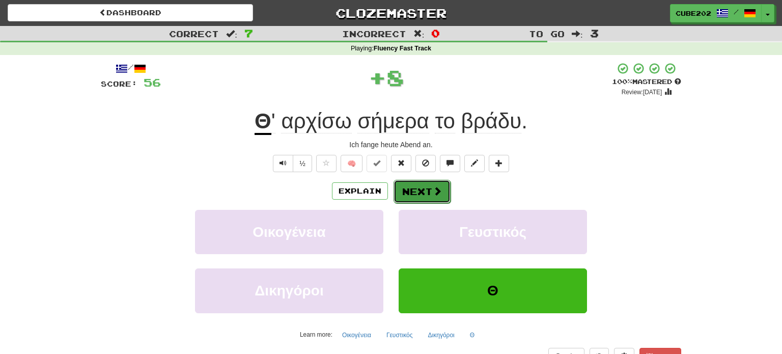
click at [428, 186] on button "Next" at bounding box center [422, 191] width 57 height 23
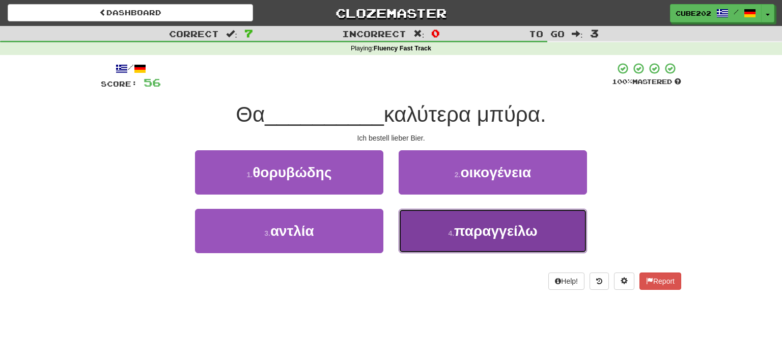
click at [458, 228] on span "παραγγείλω" at bounding box center [496, 231] width 84 height 16
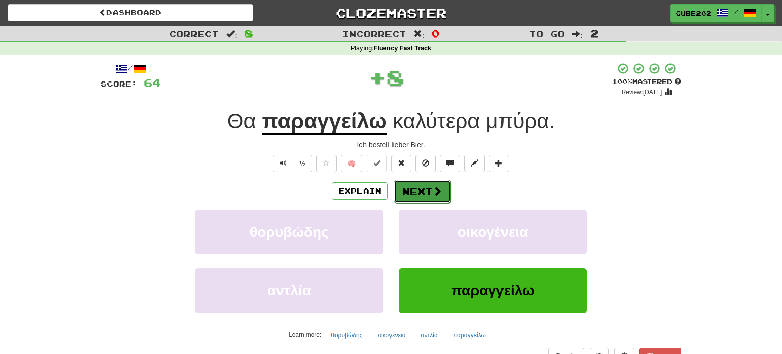
click at [429, 184] on button "Next" at bounding box center [422, 191] width 57 height 23
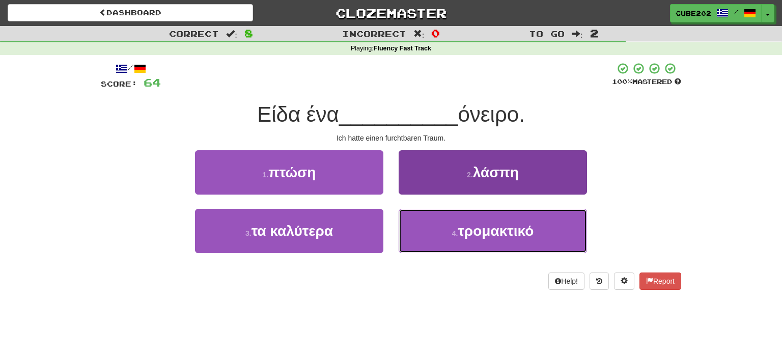
click at [461, 235] on span "τρομακτικό" at bounding box center [496, 231] width 76 height 16
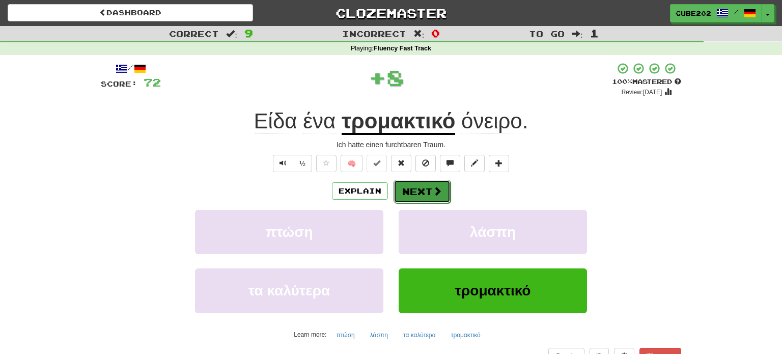
click at [420, 185] on button "Next" at bounding box center [422, 191] width 57 height 23
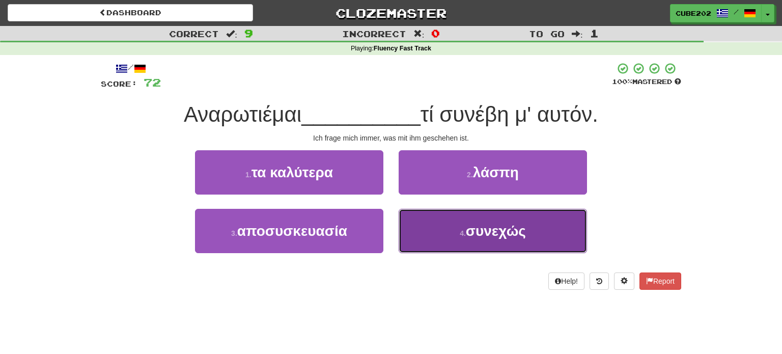
click at [463, 239] on button "4 . συνεχώς" at bounding box center [493, 231] width 188 height 44
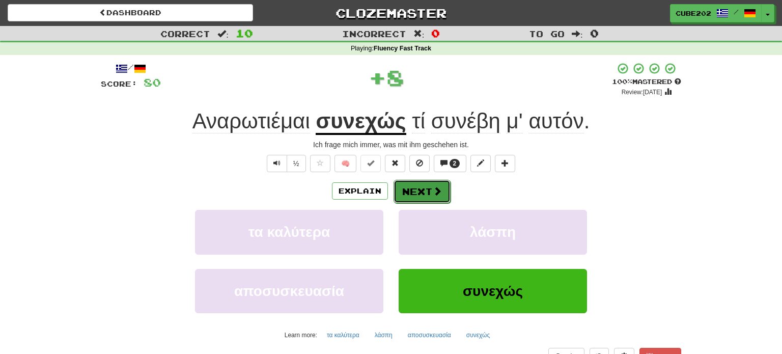
click at [429, 188] on button "Next" at bounding box center [422, 191] width 57 height 23
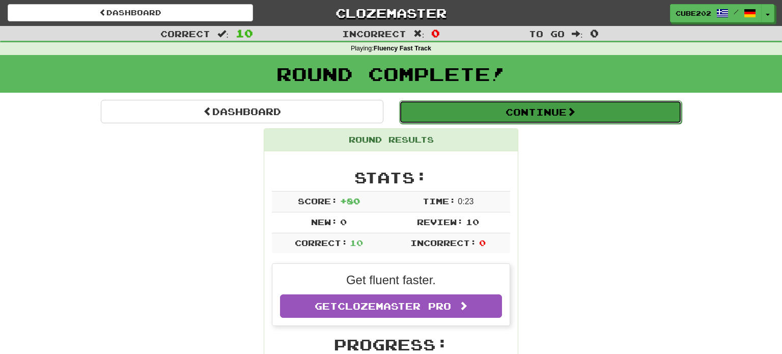
click at [471, 105] on button "Continue" at bounding box center [540, 111] width 283 height 23
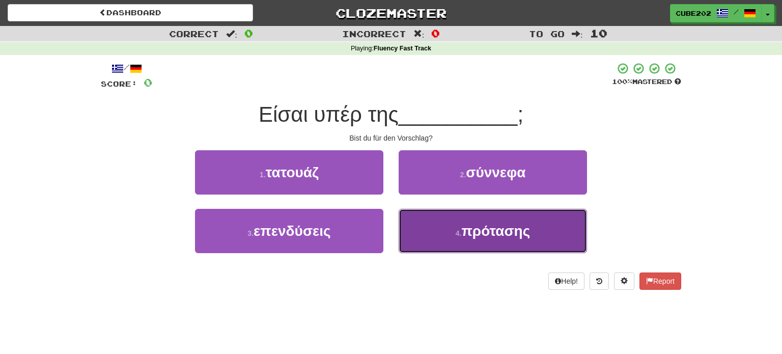
click at [467, 246] on button "4 . πρότασης" at bounding box center [493, 231] width 188 height 44
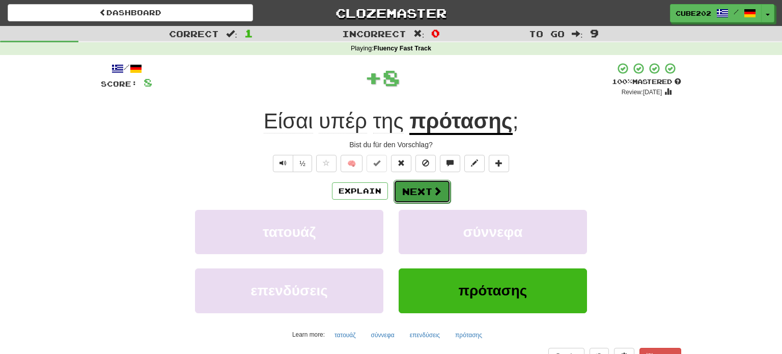
click at [412, 188] on button "Next" at bounding box center [422, 191] width 57 height 23
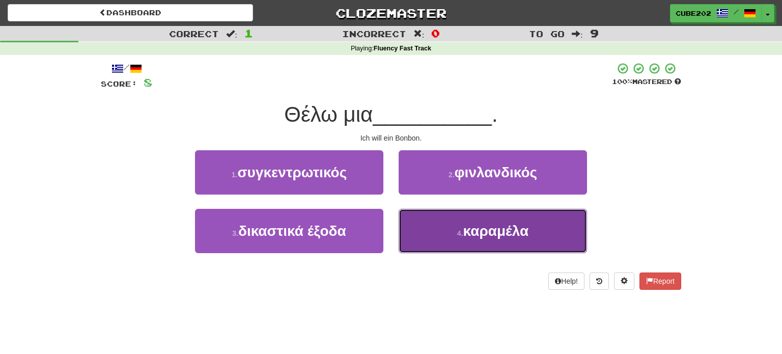
click at [467, 227] on span "καραμέλα" at bounding box center [497, 231] width 66 height 16
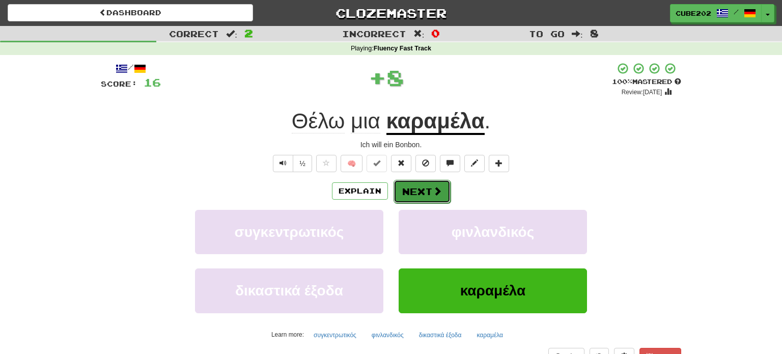
click at [424, 183] on button "Next" at bounding box center [422, 191] width 57 height 23
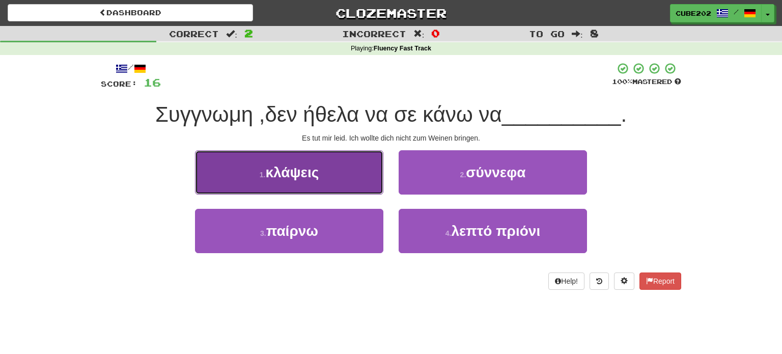
click at [340, 174] on button "1 . κλάψεις" at bounding box center [289, 172] width 188 height 44
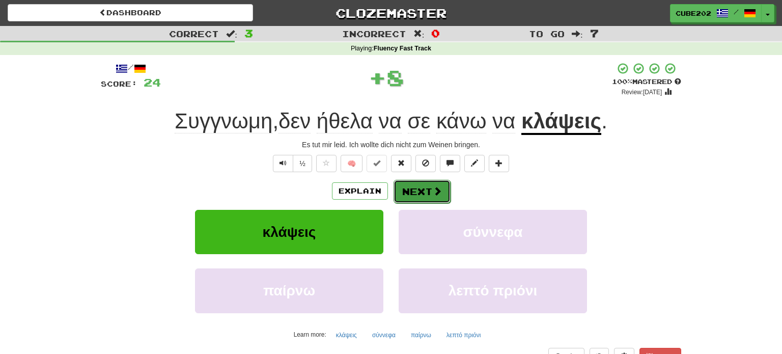
click at [418, 196] on button "Next" at bounding box center [422, 191] width 57 height 23
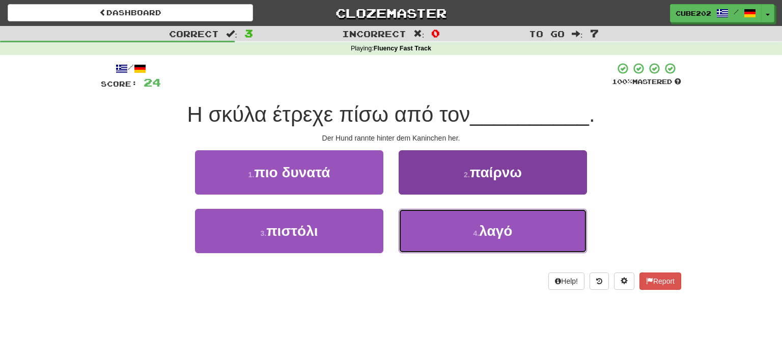
click at [443, 226] on button "4 . λαγό" at bounding box center [493, 231] width 188 height 44
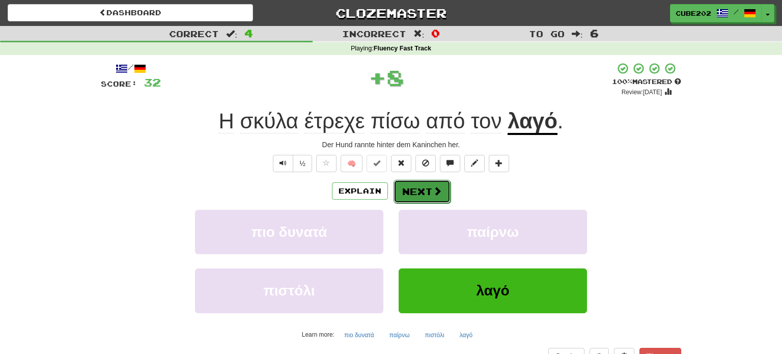
click at [418, 184] on button "Next" at bounding box center [422, 191] width 57 height 23
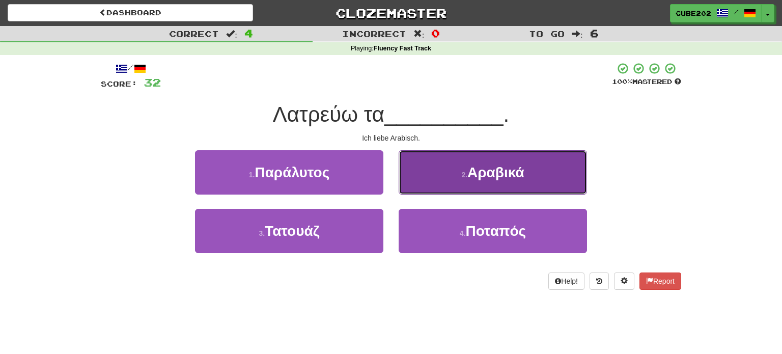
click at [457, 183] on button "2 . Αραβικά" at bounding box center [493, 172] width 188 height 44
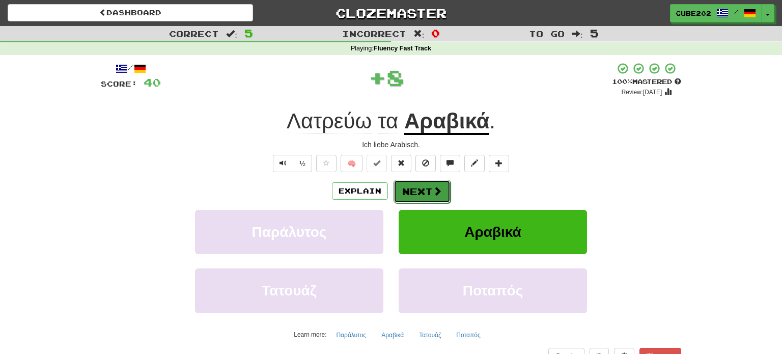
click at [425, 183] on button "Next" at bounding box center [422, 191] width 57 height 23
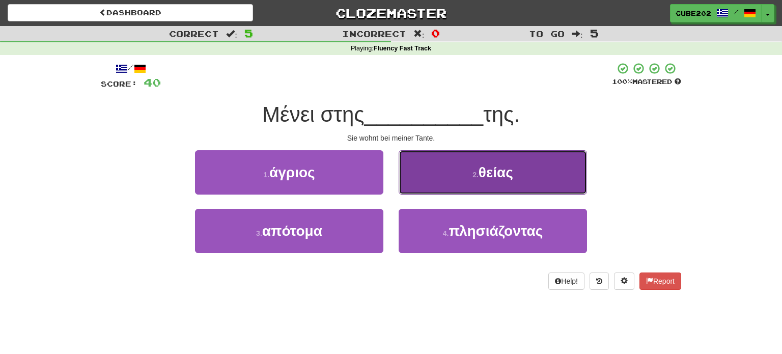
click at [449, 182] on button "2 . θείας" at bounding box center [493, 172] width 188 height 44
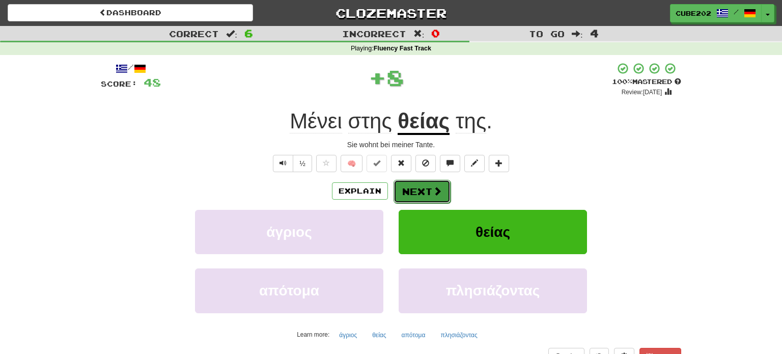
click at [418, 188] on button "Next" at bounding box center [422, 191] width 57 height 23
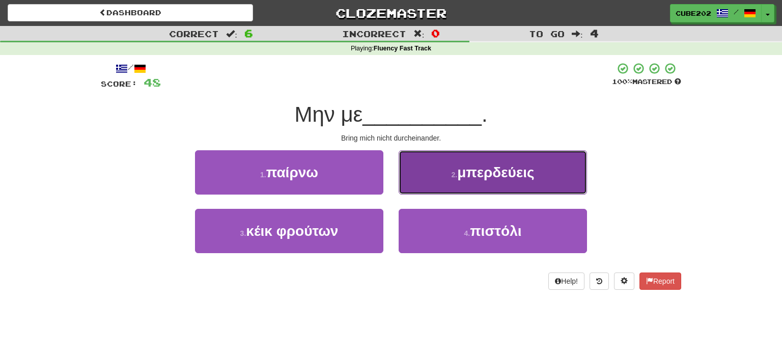
click at [425, 161] on button "2 . μπερδεύεις" at bounding box center [493, 172] width 188 height 44
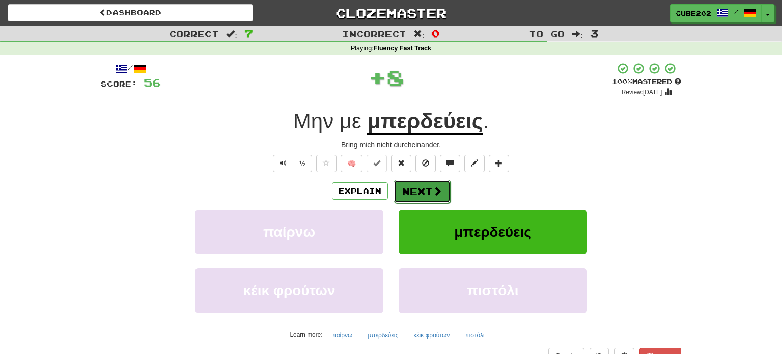
click at [412, 187] on button "Next" at bounding box center [422, 191] width 57 height 23
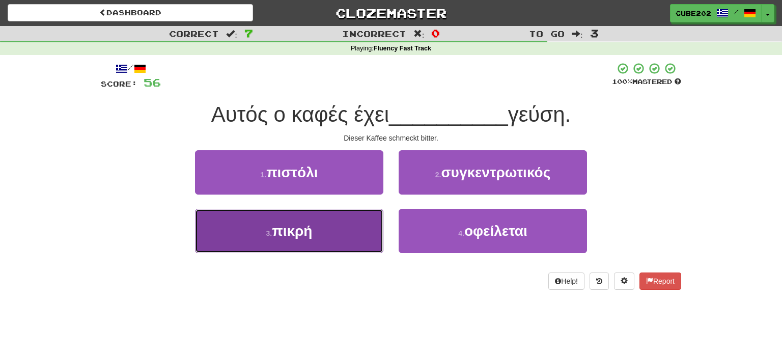
click at [361, 222] on button "3 . πικρή" at bounding box center [289, 231] width 188 height 44
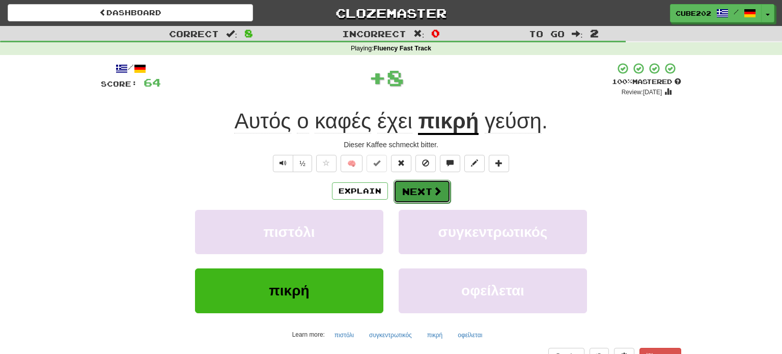
click at [425, 184] on button "Next" at bounding box center [422, 191] width 57 height 23
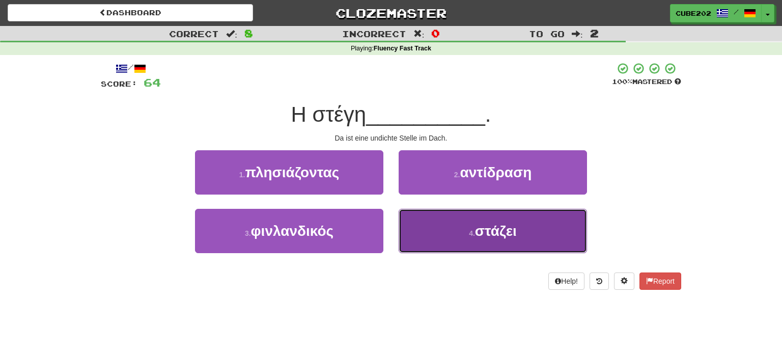
click at [466, 238] on button "4 . στάζει" at bounding box center [493, 231] width 188 height 44
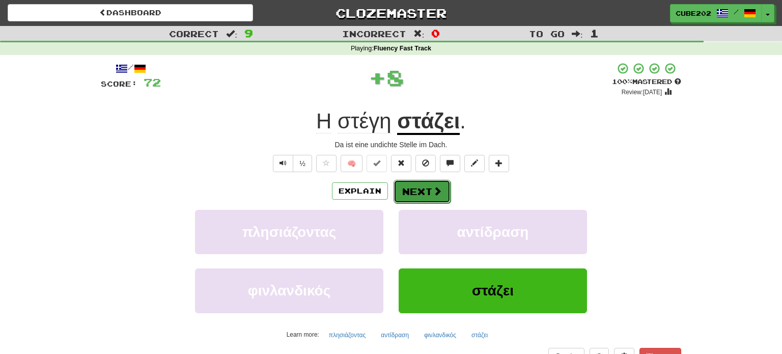
click at [423, 186] on button "Next" at bounding box center [422, 191] width 57 height 23
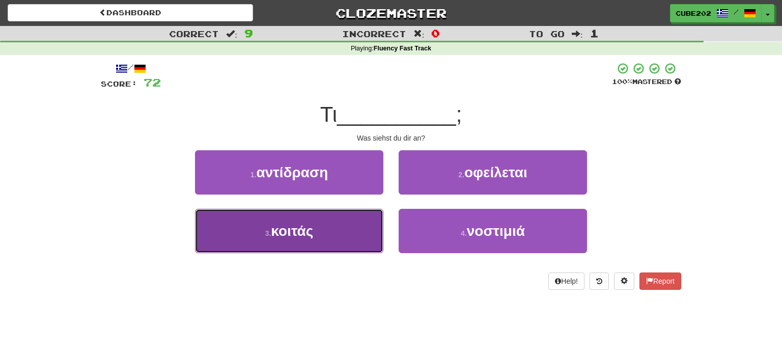
click at [366, 227] on button "3 . κοιτάς" at bounding box center [289, 231] width 188 height 44
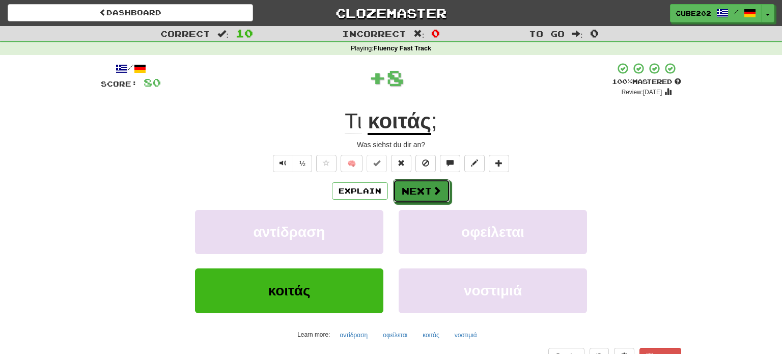
click at [426, 189] on button "Next" at bounding box center [421, 190] width 57 height 23
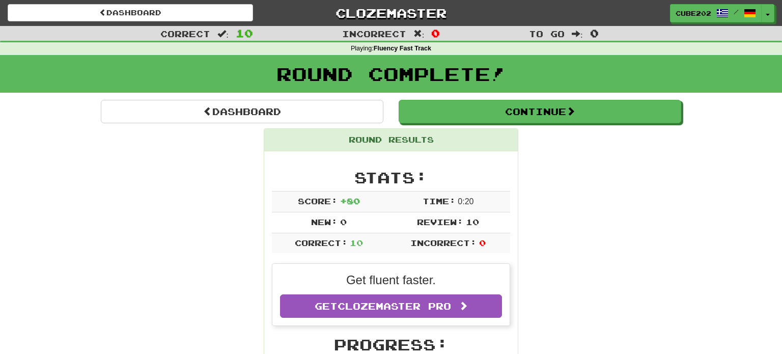
click at [447, 97] on div "Round Complete!" at bounding box center [391, 77] width 782 height 45
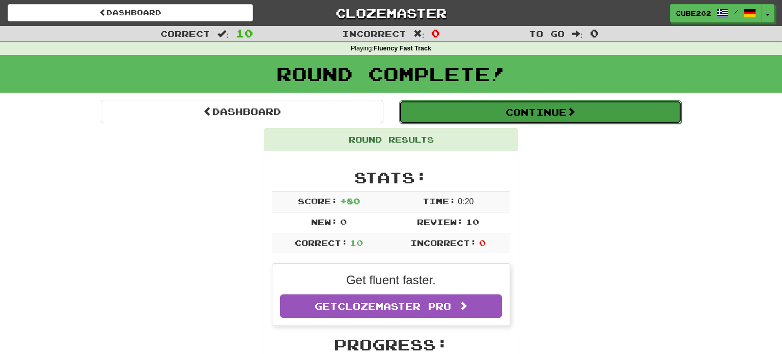
click at [458, 117] on button "Continue" at bounding box center [540, 111] width 283 height 23
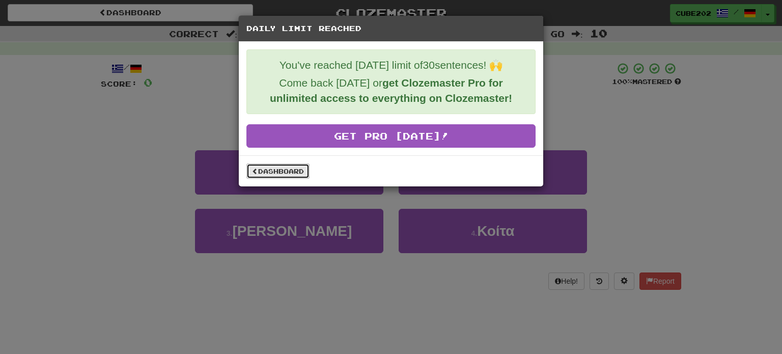
click at [294, 172] on link "Dashboard" at bounding box center [278, 171] width 63 height 15
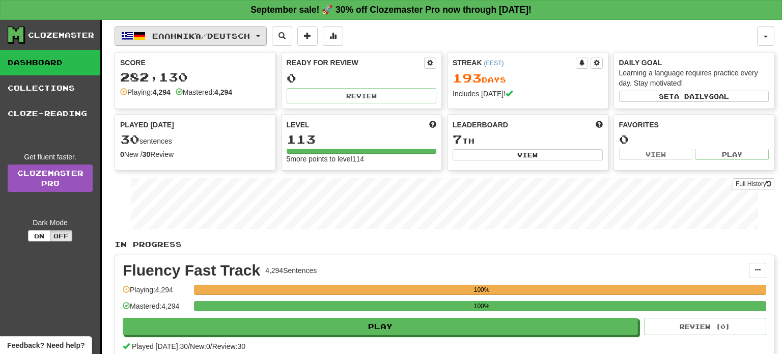
click at [247, 34] on span "Ελληνικά / Deutsch" at bounding box center [201, 36] width 98 height 9
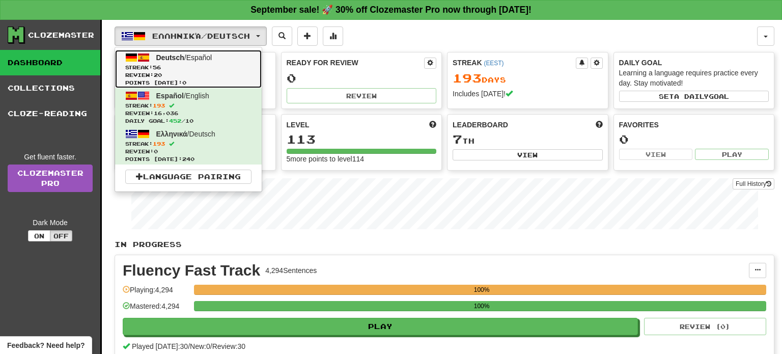
click at [234, 69] on span "Streak: 56" at bounding box center [188, 68] width 126 height 8
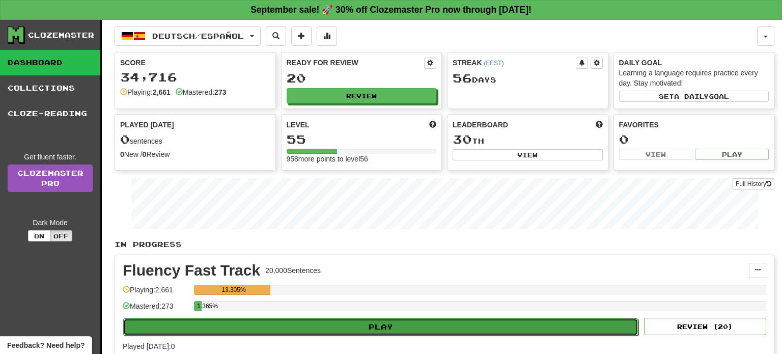
click at [370, 329] on button "Play" at bounding box center [381, 326] width 516 height 17
select select "**"
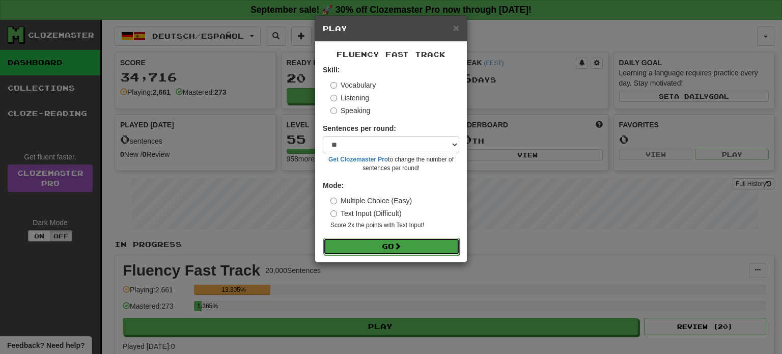
click at [405, 248] on button "Go" at bounding box center [391, 246] width 137 height 17
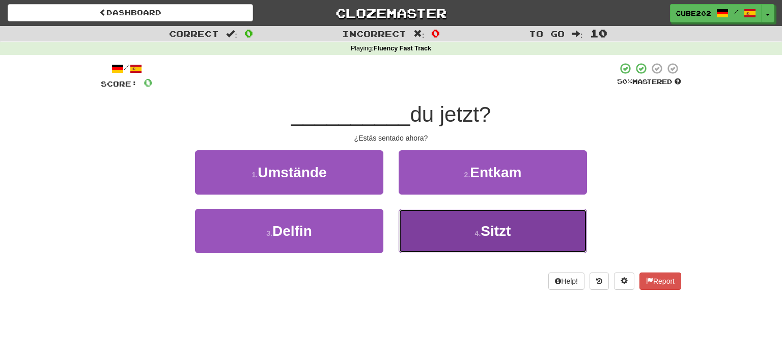
click at [439, 240] on button "4 . Sitzt" at bounding box center [493, 231] width 188 height 44
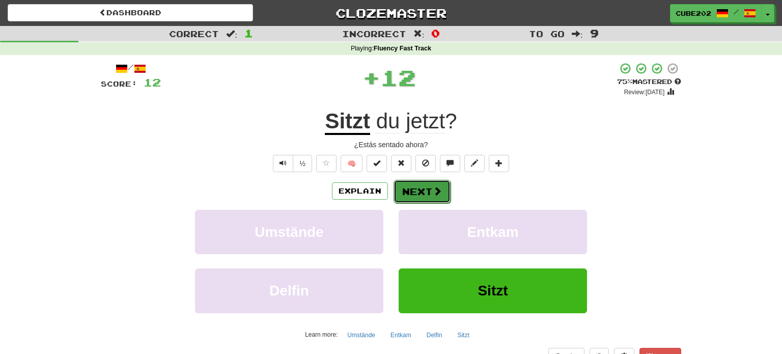
click at [419, 190] on button "Next" at bounding box center [422, 191] width 57 height 23
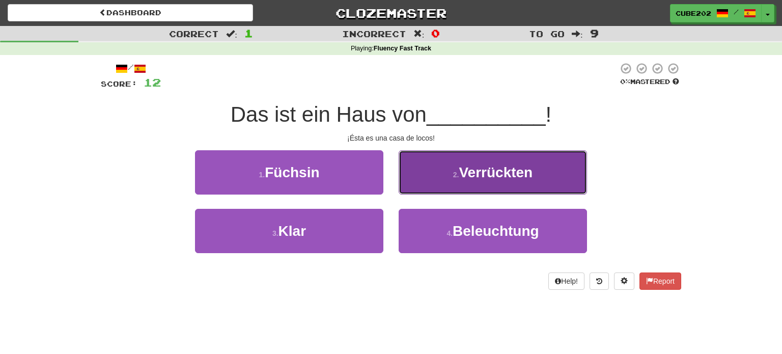
click at [446, 181] on button "2 . Verrückten" at bounding box center [493, 172] width 188 height 44
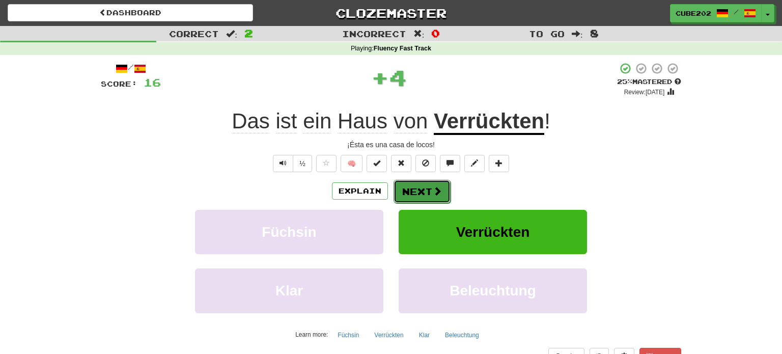
click at [425, 186] on button "Next" at bounding box center [422, 191] width 57 height 23
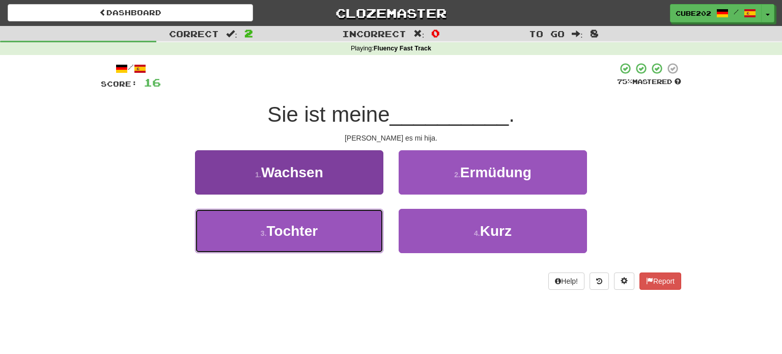
click at [366, 227] on button "3 . Tochter" at bounding box center [289, 231] width 188 height 44
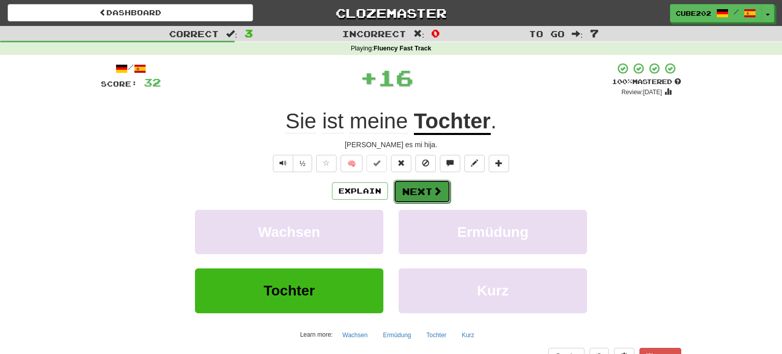
click at [424, 189] on button "Next" at bounding box center [422, 191] width 57 height 23
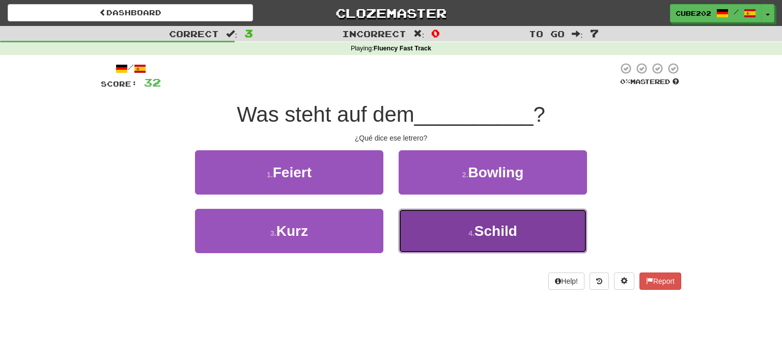
click at [443, 234] on button "4 . Schild" at bounding box center [493, 231] width 188 height 44
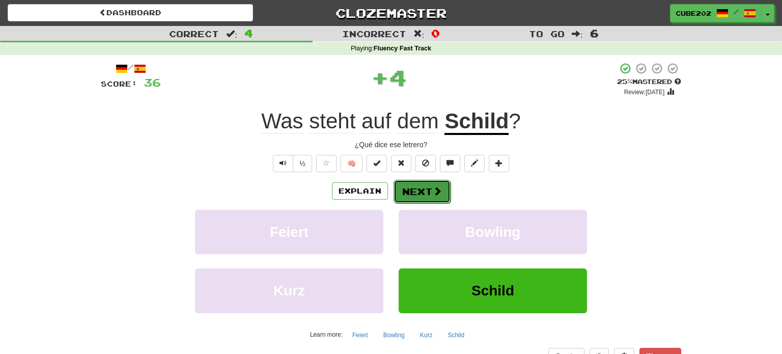
click at [419, 192] on button "Next" at bounding box center [422, 191] width 57 height 23
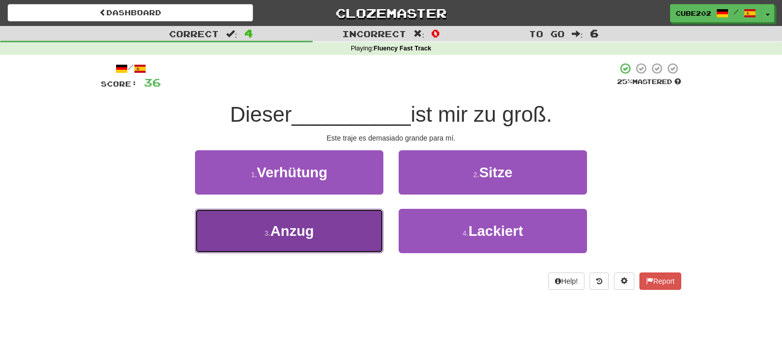
click at [355, 228] on button "3 . Anzug" at bounding box center [289, 231] width 188 height 44
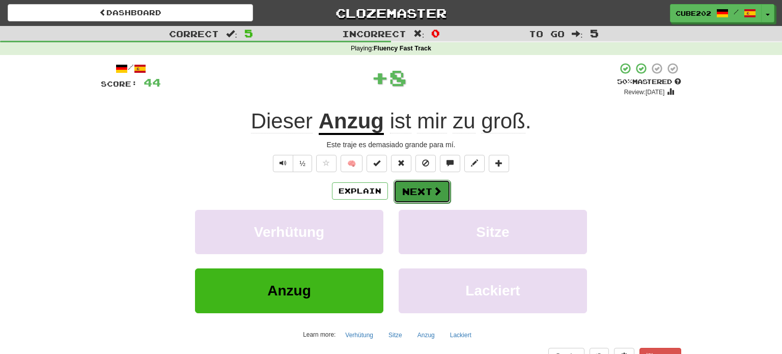
click at [425, 194] on button "Next" at bounding box center [422, 191] width 57 height 23
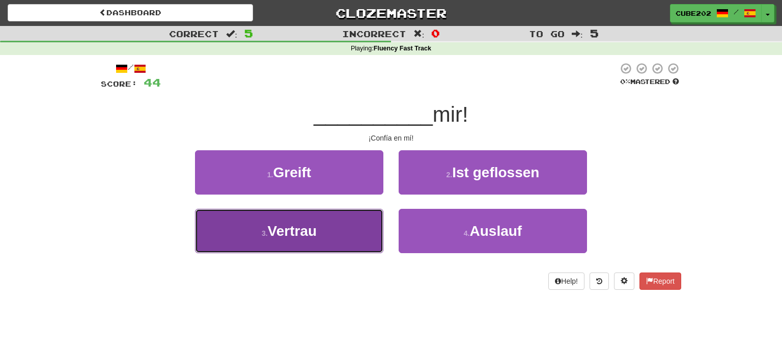
click at [365, 220] on button "3 . Vertrau" at bounding box center [289, 231] width 188 height 44
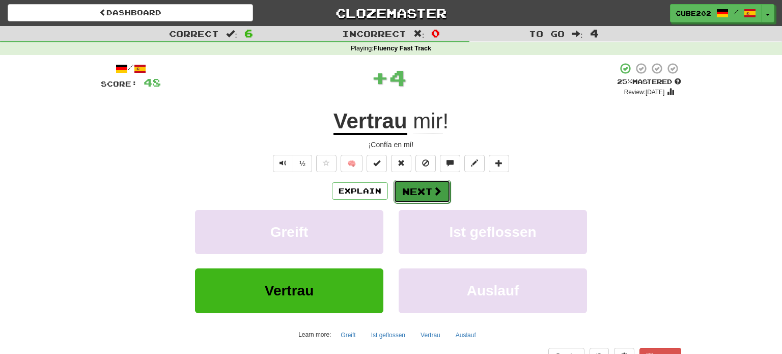
click at [421, 188] on button "Next" at bounding box center [422, 191] width 57 height 23
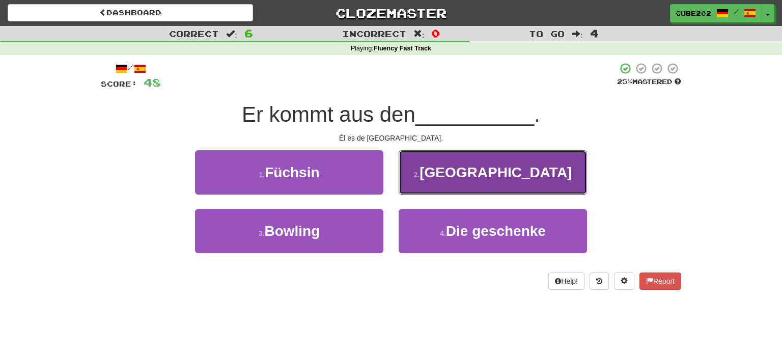
click at [452, 182] on button "2 . USA" at bounding box center [493, 172] width 188 height 44
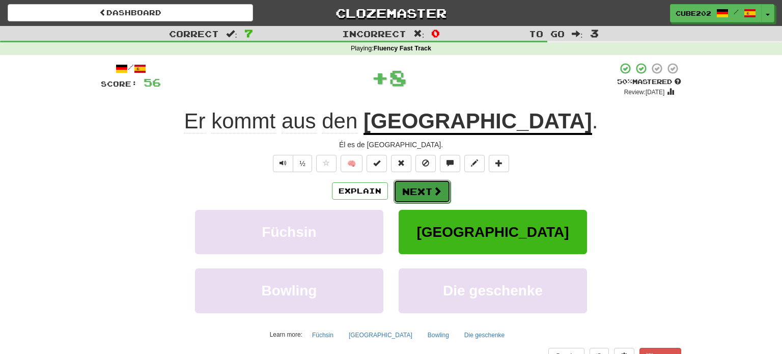
click at [425, 195] on button "Next" at bounding box center [422, 191] width 57 height 23
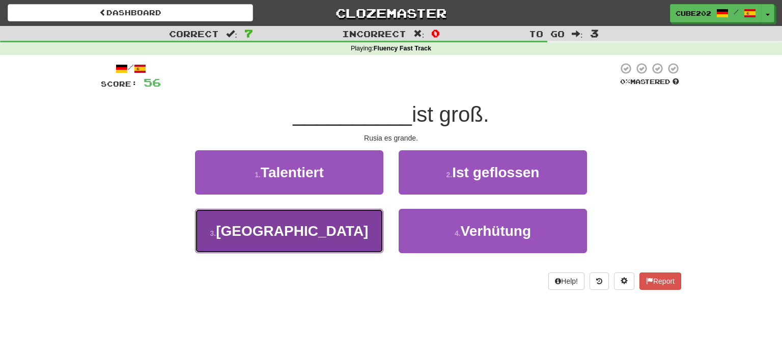
click at [358, 234] on button "3 . Russland" at bounding box center [289, 231] width 188 height 44
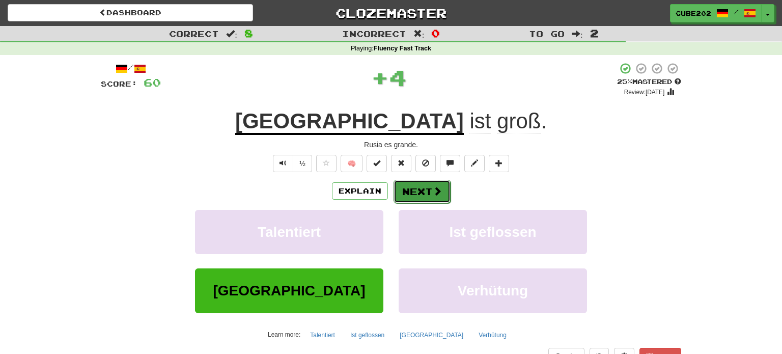
click at [425, 192] on button "Next" at bounding box center [422, 191] width 57 height 23
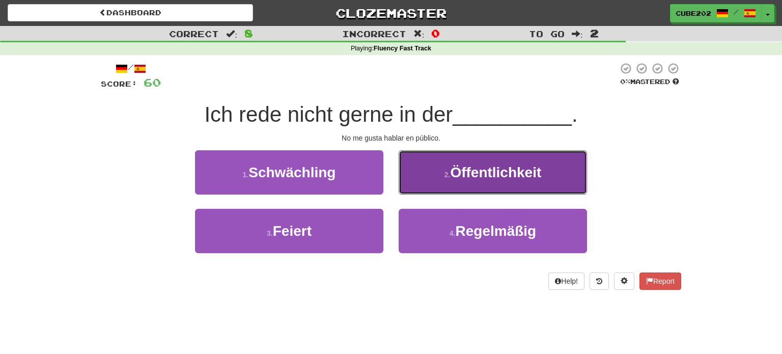
click at [439, 177] on button "2 . Öffentlichkeit" at bounding box center [493, 172] width 188 height 44
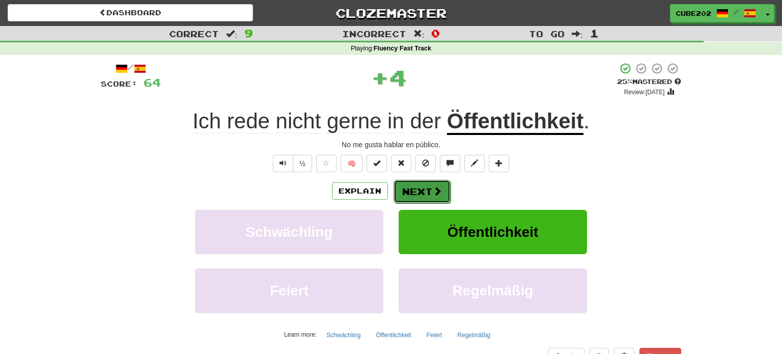
click at [422, 188] on button "Next" at bounding box center [422, 191] width 57 height 23
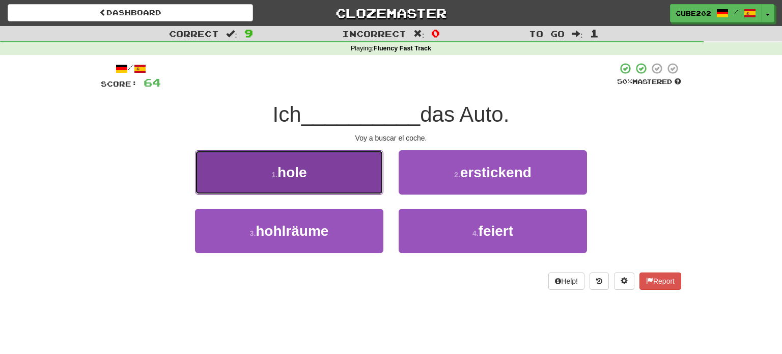
click at [366, 173] on button "1 . hole" at bounding box center [289, 172] width 188 height 44
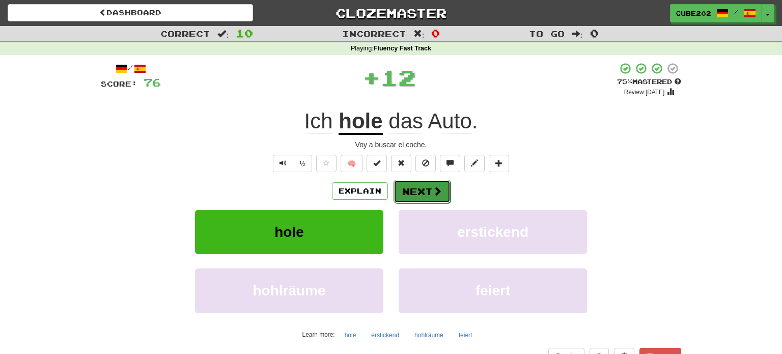
click at [413, 184] on button "Next" at bounding box center [422, 191] width 57 height 23
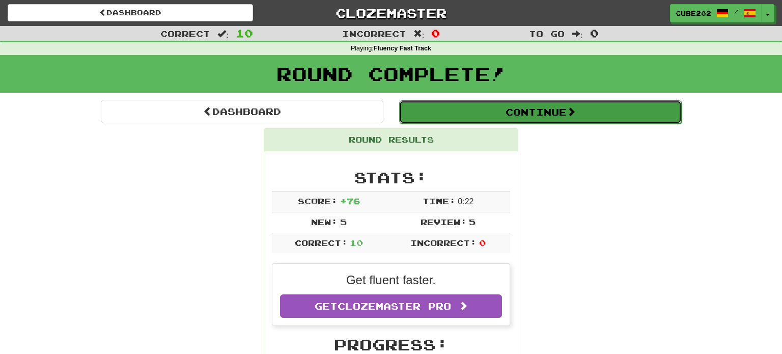
click at [433, 116] on button "Continue" at bounding box center [540, 111] width 283 height 23
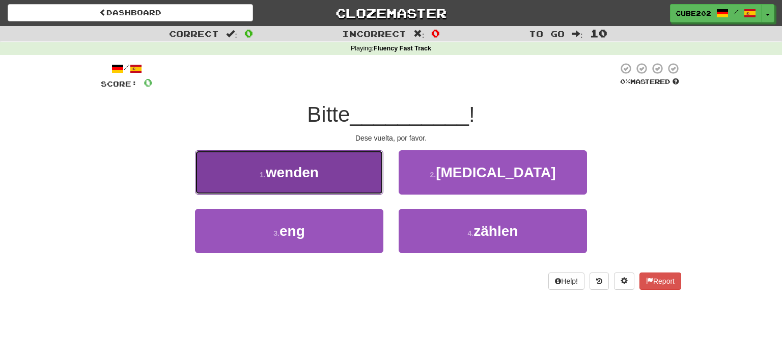
click at [380, 177] on button "1 . wenden" at bounding box center [289, 172] width 188 height 44
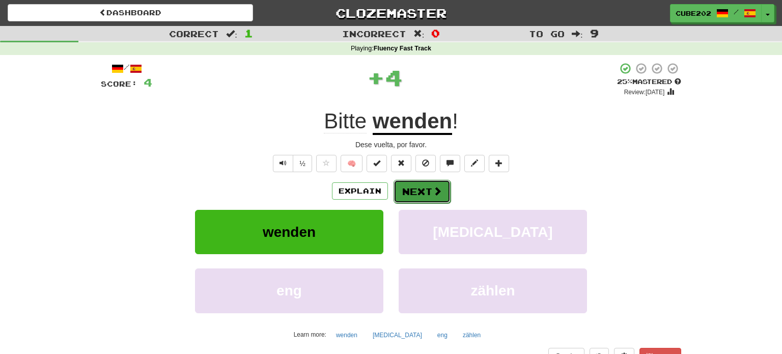
click at [415, 191] on button "Next" at bounding box center [422, 191] width 57 height 23
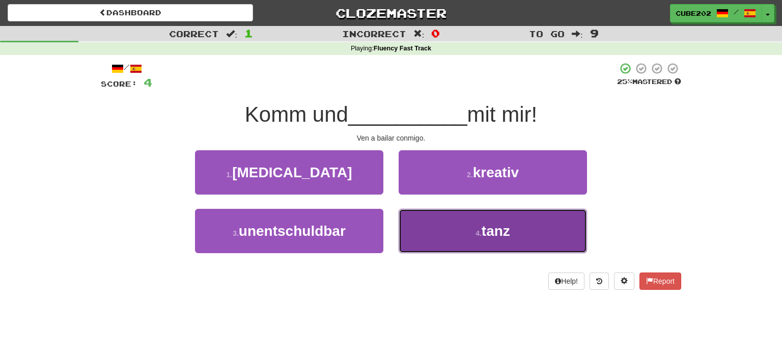
click at [449, 223] on button "4 . tanz" at bounding box center [493, 231] width 188 height 44
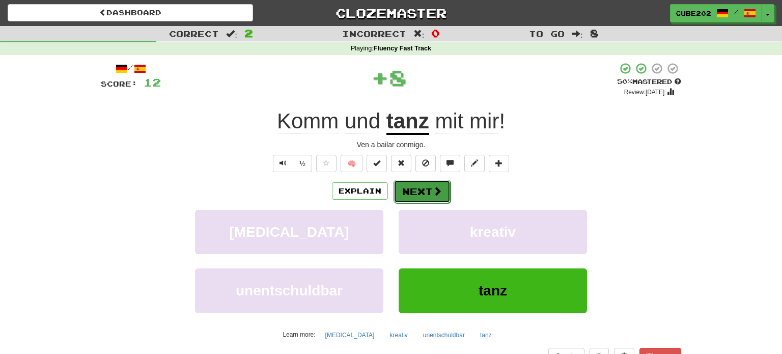
click at [424, 185] on button "Next" at bounding box center [422, 191] width 57 height 23
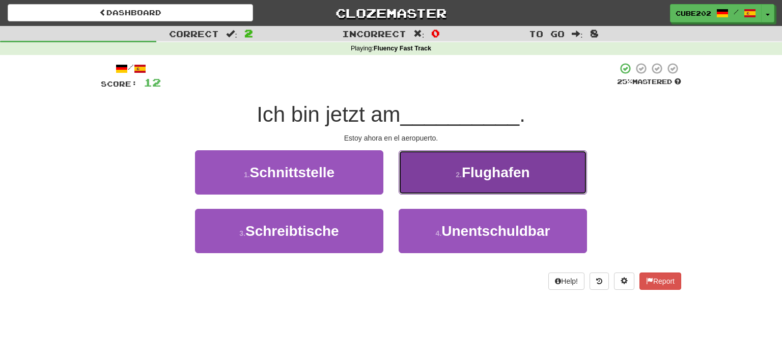
click at [449, 180] on button "2 . Flughafen" at bounding box center [493, 172] width 188 height 44
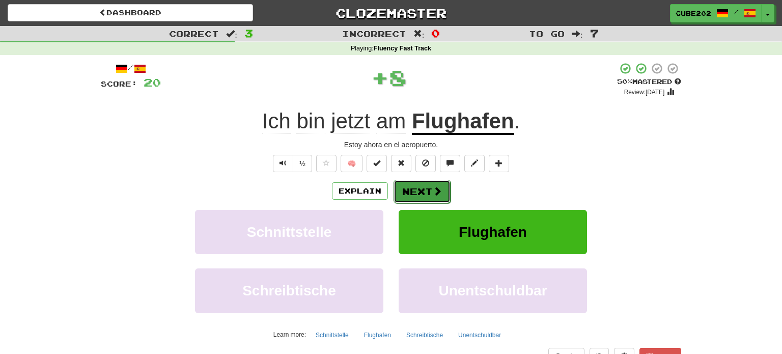
click at [428, 184] on button "Next" at bounding box center [422, 191] width 57 height 23
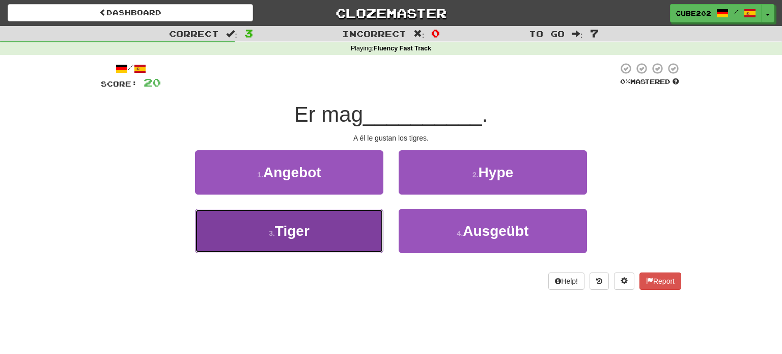
click at [349, 225] on button "3 . Tiger" at bounding box center [289, 231] width 188 height 44
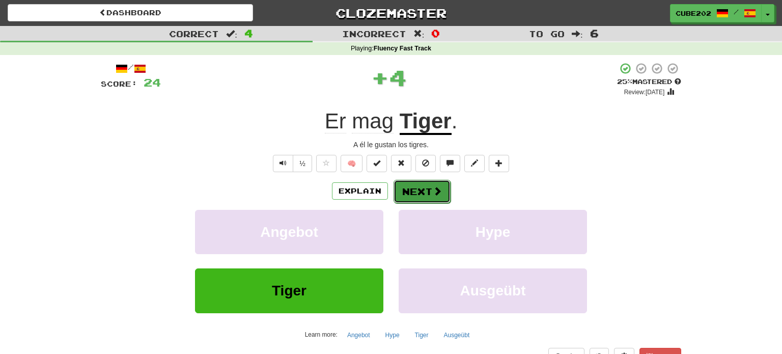
click at [433, 186] on span at bounding box center [437, 190] width 9 height 9
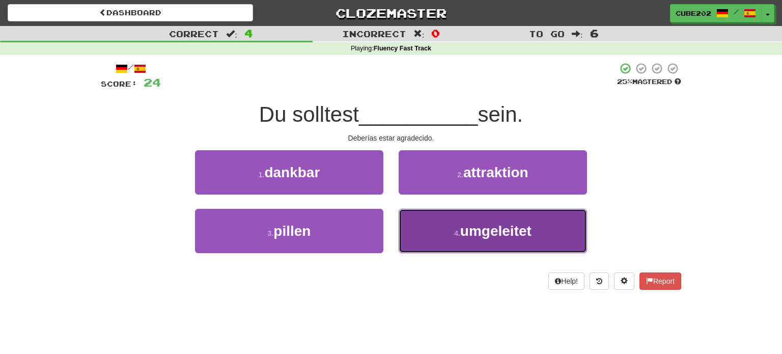
click at [471, 229] on span "umgeleitet" at bounding box center [496, 231] width 71 height 16
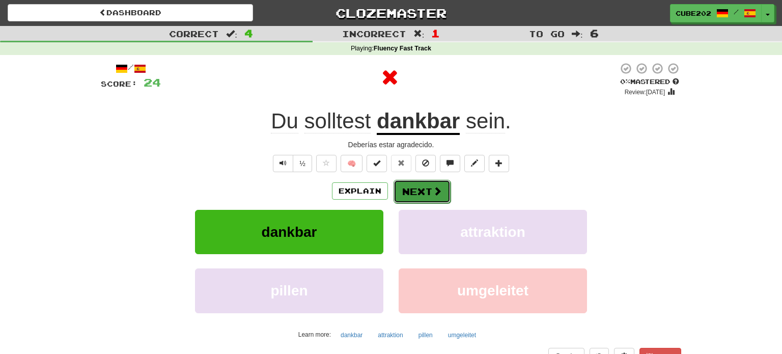
click at [421, 186] on button "Next" at bounding box center [422, 191] width 57 height 23
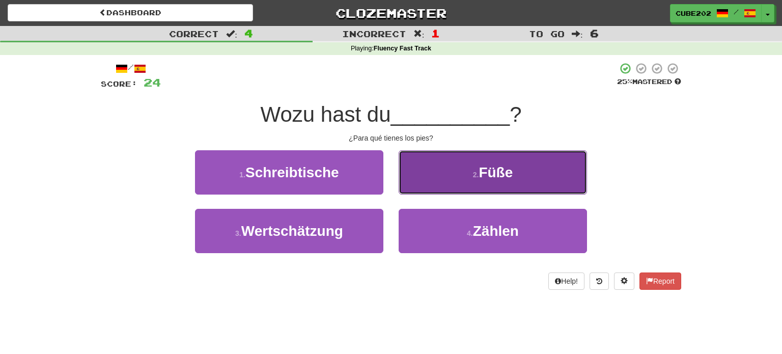
click at [447, 177] on button "2 . Füße" at bounding box center [493, 172] width 188 height 44
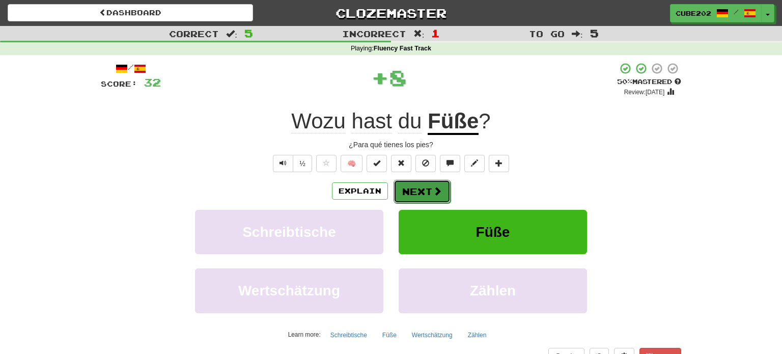
click at [428, 187] on button "Next" at bounding box center [422, 191] width 57 height 23
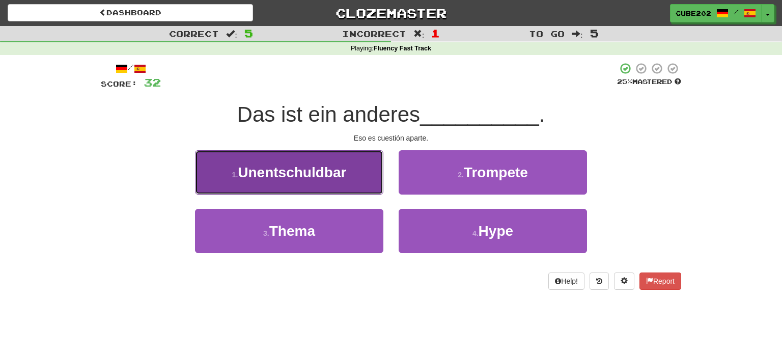
click at [371, 176] on button "1 . Unentschuldbar" at bounding box center [289, 172] width 188 height 44
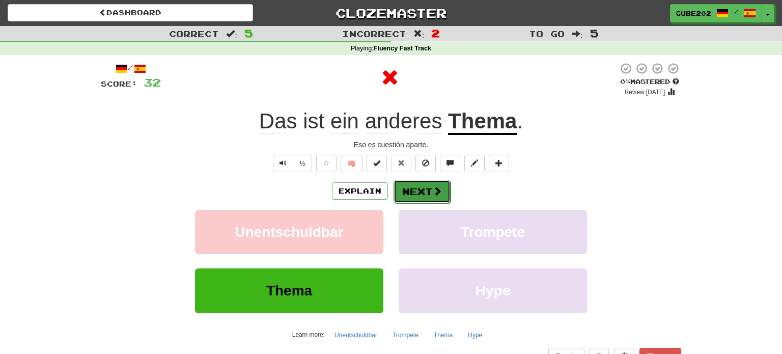
click at [423, 190] on button "Next" at bounding box center [422, 191] width 57 height 23
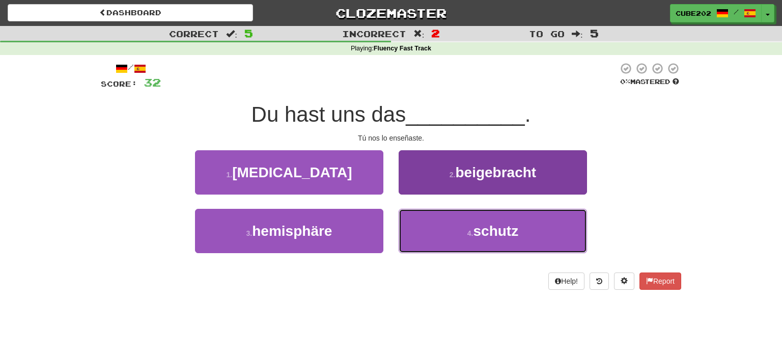
drag, startPoint x: 441, startPoint y: 233, endPoint x: 438, endPoint y: 220, distance: 13.6
click at [441, 234] on button "4 . schutz" at bounding box center [493, 231] width 188 height 44
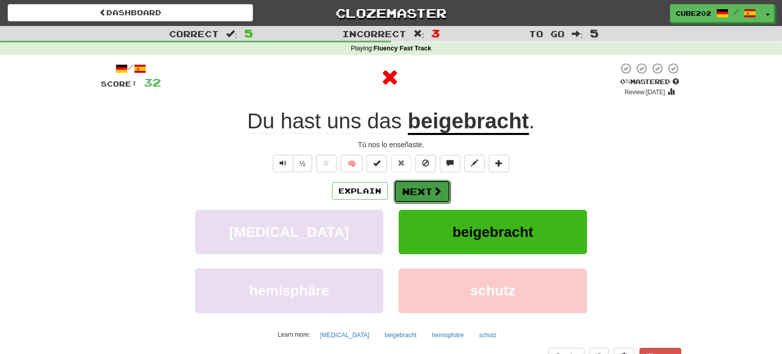
click at [421, 192] on button "Next" at bounding box center [422, 191] width 57 height 23
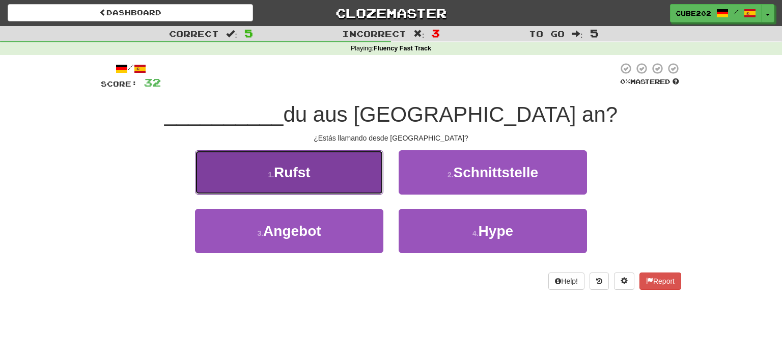
click at [363, 173] on button "1 . Rufst" at bounding box center [289, 172] width 188 height 44
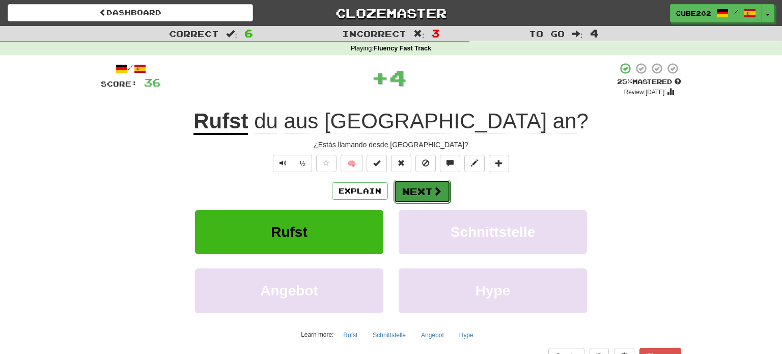
click at [416, 188] on button "Next" at bounding box center [422, 191] width 57 height 23
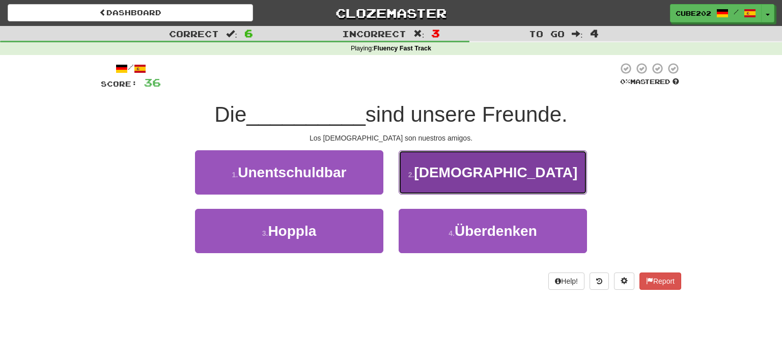
click at [415, 176] on small "2 ." at bounding box center [412, 175] width 6 height 8
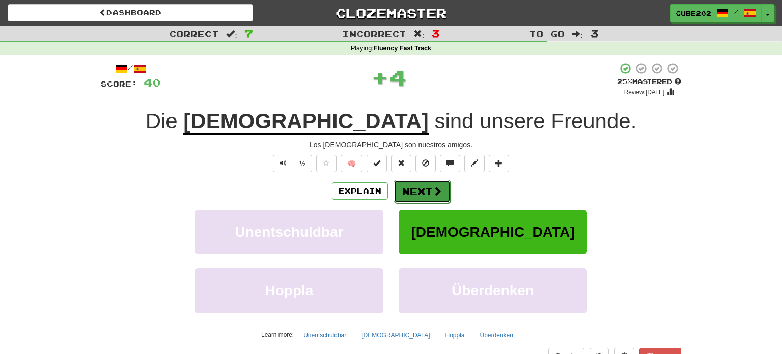
click at [423, 190] on button "Next" at bounding box center [422, 191] width 57 height 23
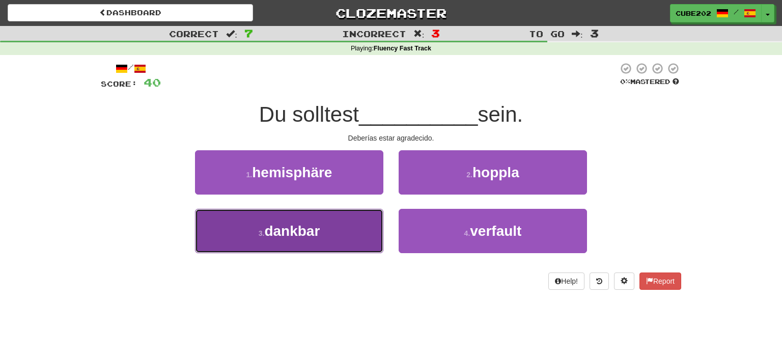
click at [341, 234] on button "3 . dankbar" at bounding box center [289, 231] width 188 height 44
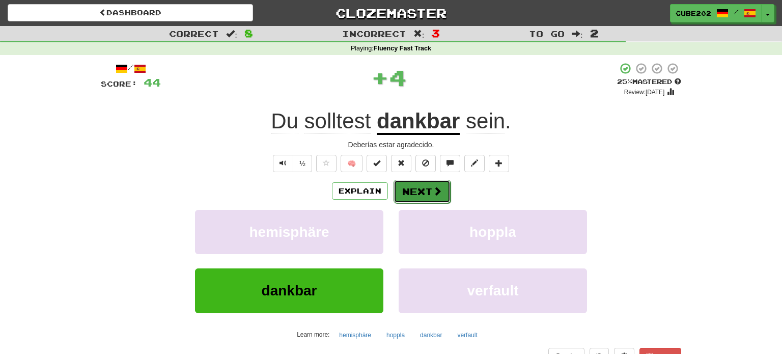
click at [419, 189] on button "Next" at bounding box center [422, 191] width 57 height 23
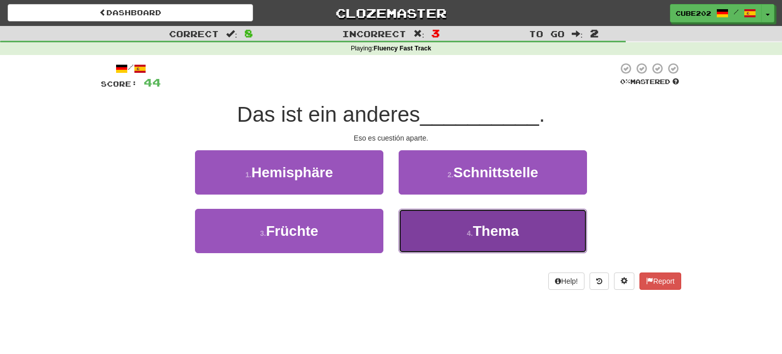
click at [450, 219] on button "4 . Thema" at bounding box center [493, 231] width 188 height 44
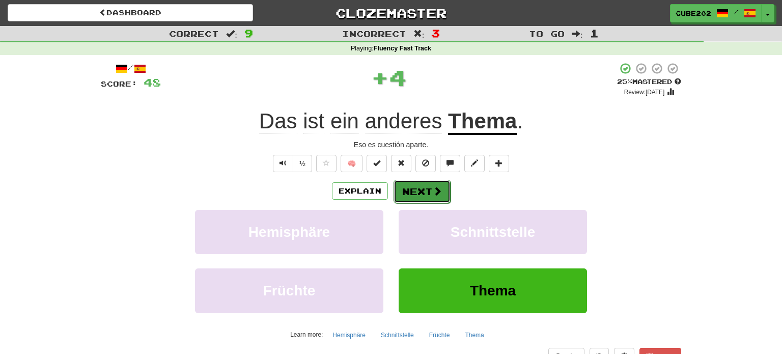
click at [428, 193] on button "Next" at bounding box center [422, 191] width 57 height 23
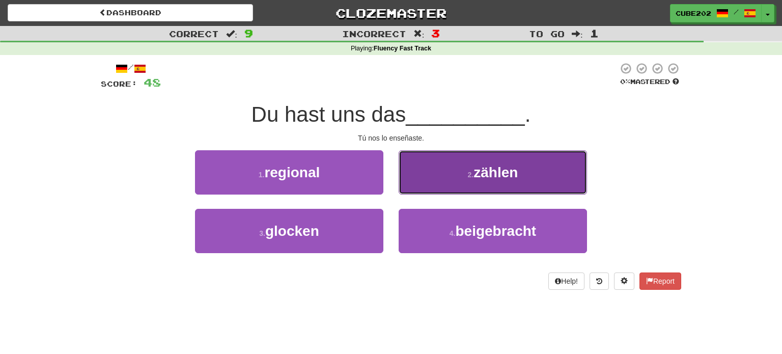
click at [475, 174] on span "zählen" at bounding box center [496, 173] width 44 height 16
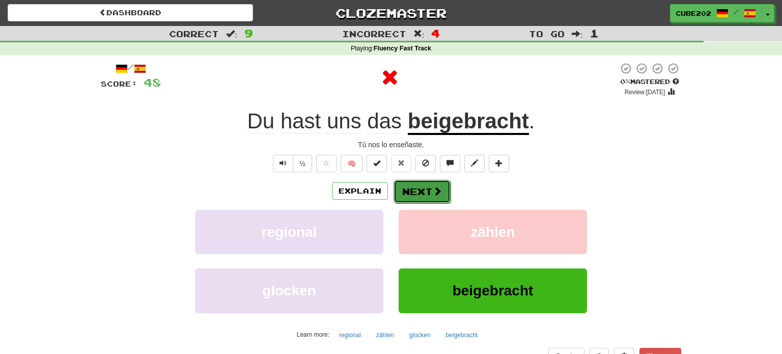
click at [422, 187] on button "Next" at bounding box center [422, 191] width 57 height 23
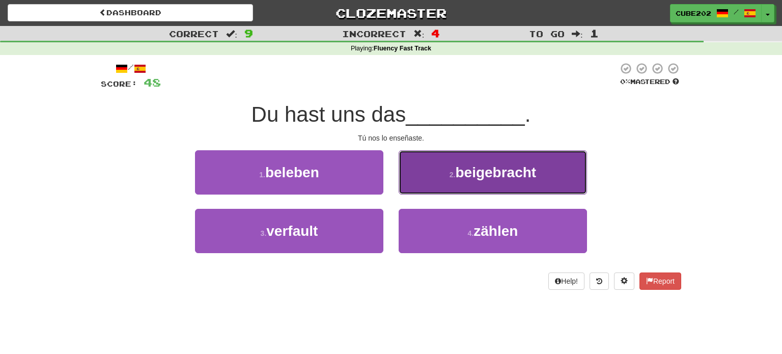
click at [450, 176] on small "2 ." at bounding box center [453, 175] width 6 height 8
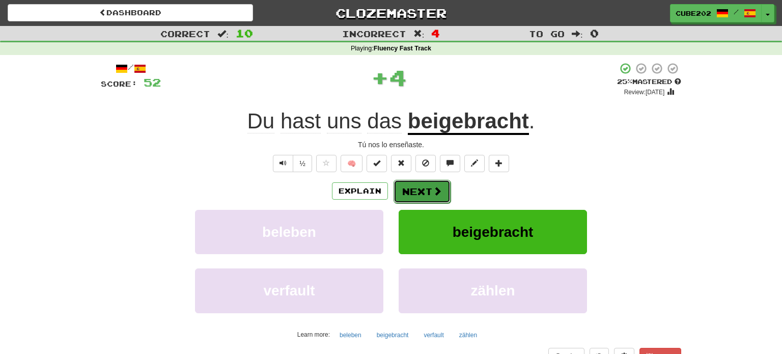
click at [417, 188] on button "Next" at bounding box center [422, 191] width 57 height 23
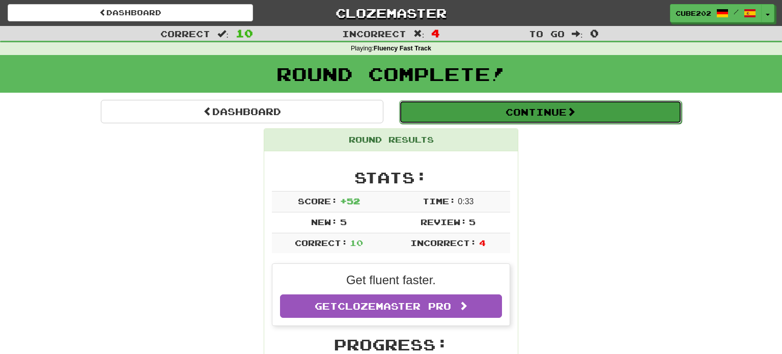
click at [471, 108] on button "Continue" at bounding box center [540, 111] width 283 height 23
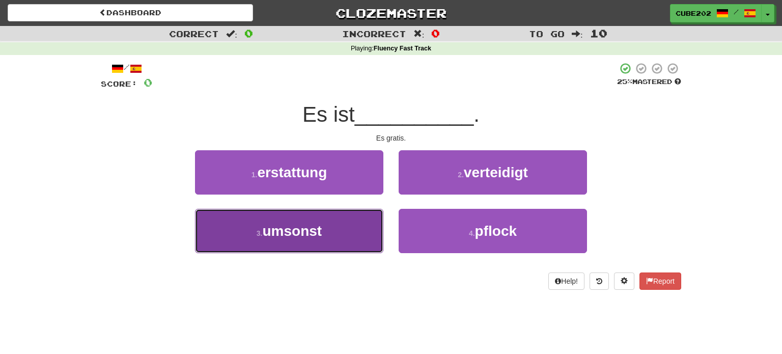
click at [356, 225] on button "3 . umsonst" at bounding box center [289, 231] width 188 height 44
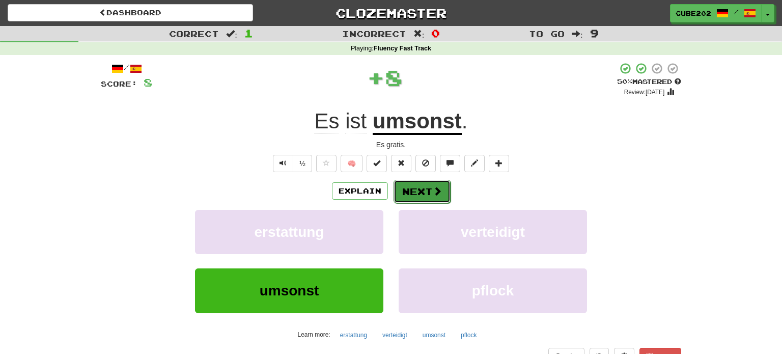
click at [423, 194] on button "Next" at bounding box center [422, 191] width 57 height 23
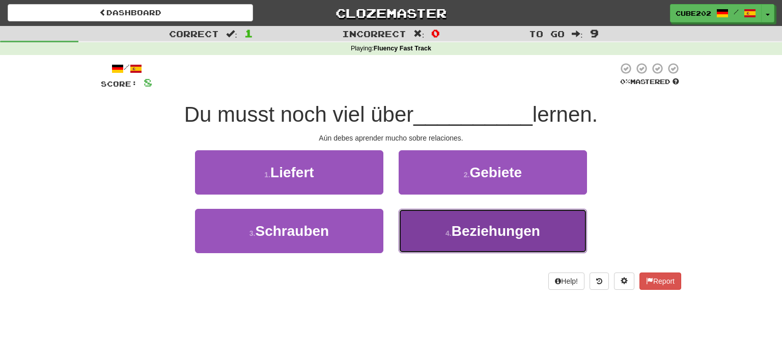
click at [439, 229] on button "4 . Beziehungen" at bounding box center [493, 231] width 188 height 44
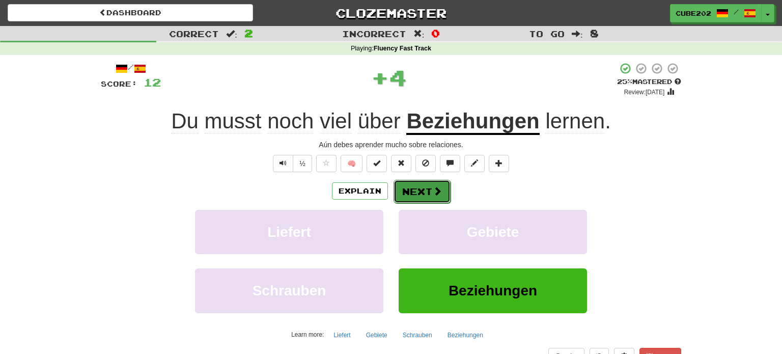
click at [423, 185] on button "Next" at bounding box center [422, 191] width 57 height 23
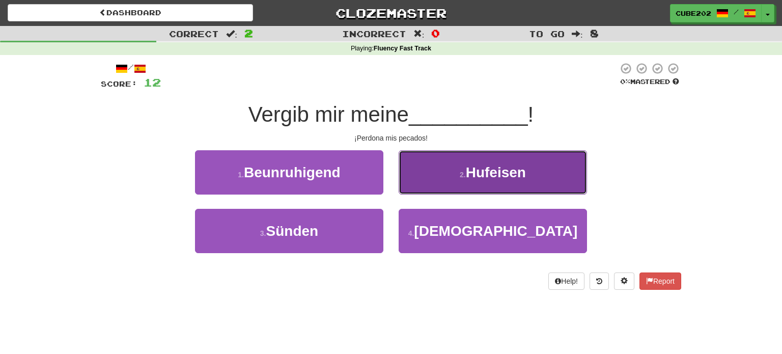
click at [451, 173] on button "2 . Hufeisen" at bounding box center [493, 172] width 188 height 44
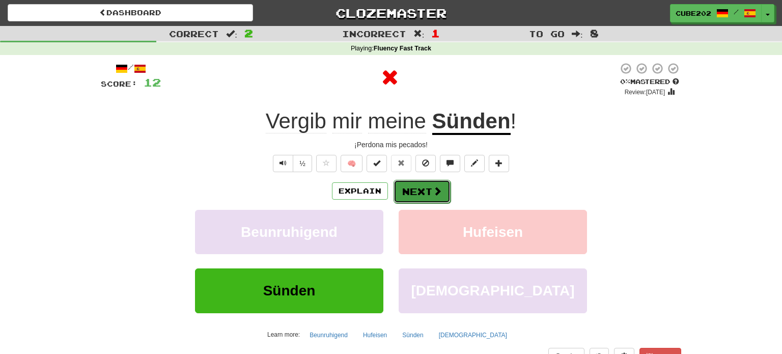
click at [430, 193] on button "Next" at bounding box center [422, 191] width 57 height 23
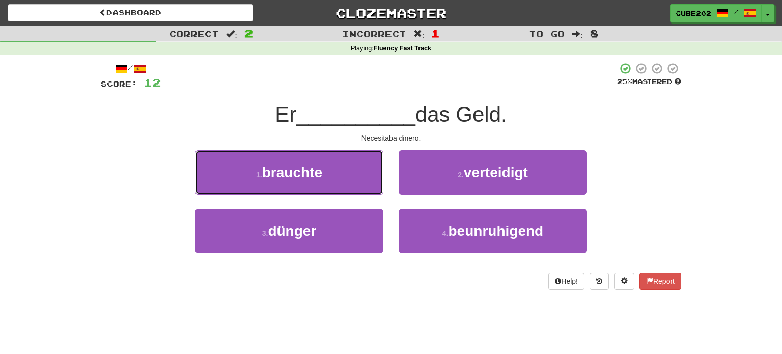
click at [362, 173] on button "1 . brauchte" at bounding box center [289, 172] width 188 height 44
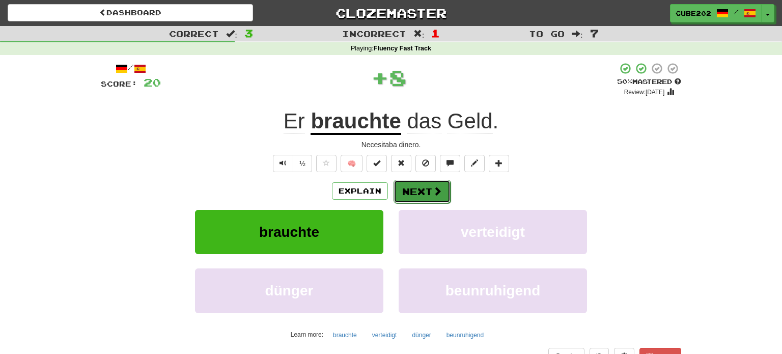
click at [422, 186] on button "Next" at bounding box center [422, 191] width 57 height 23
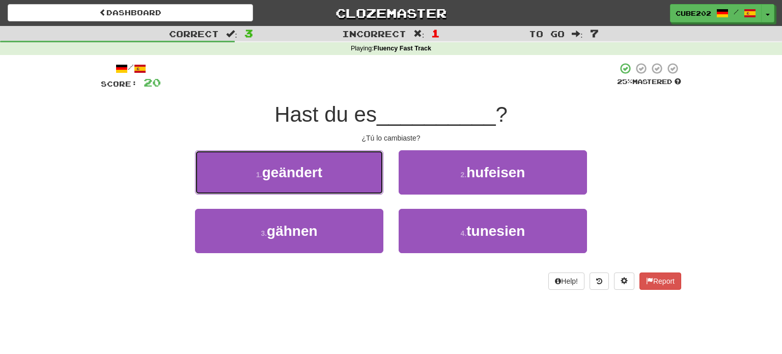
drag, startPoint x: 352, startPoint y: 173, endPoint x: 359, endPoint y: 174, distance: 6.8
click at [351, 173] on button "1 . geändert" at bounding box center [289, 172] width 188 height 44
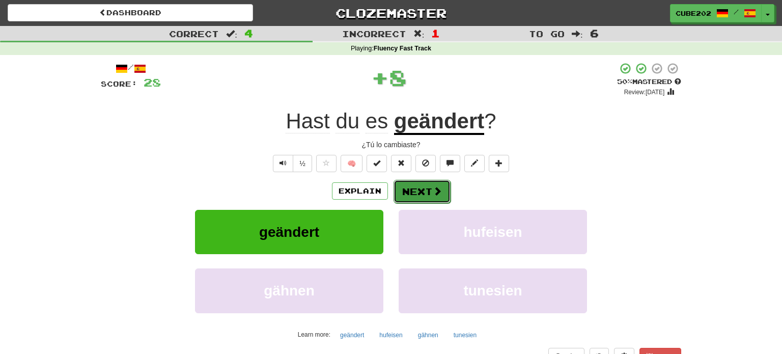
click at [422, 188] on button "Next" at bounding box center [422, 191] width 57 height 23
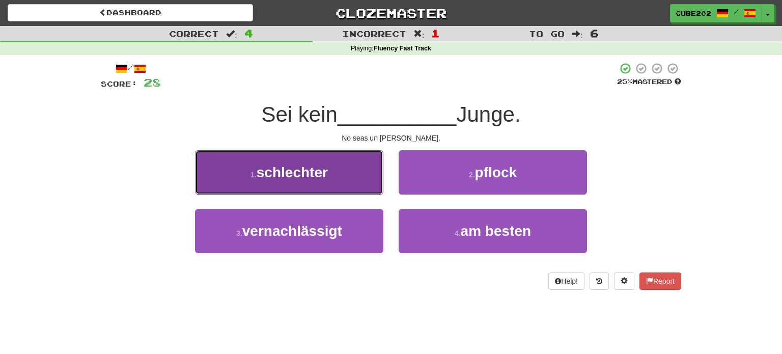
click at [353, 158] on button "1 . schlechter" at bounding box center [289, 172] width 188 height 44
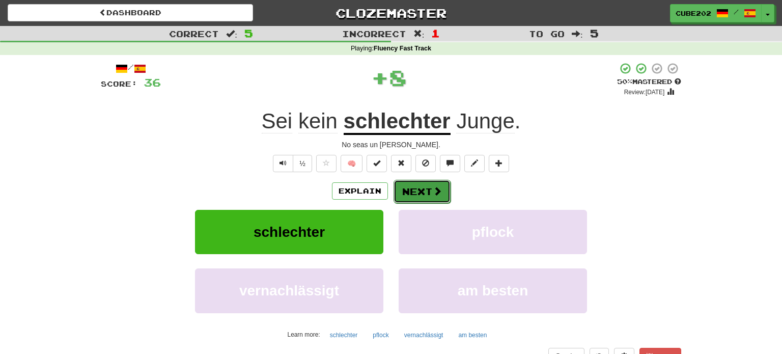
click at [416, 190] on button "Next" at bounding box center [422, 191] width 57 height 23
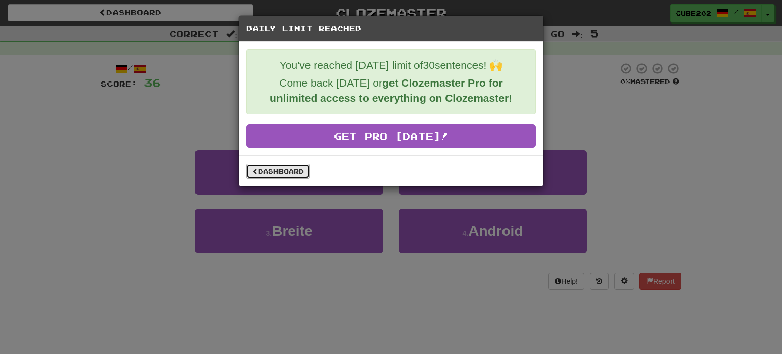
click at [287, 173] on link "Dashboard" at bounding box center [278, 171] width 63 height 15
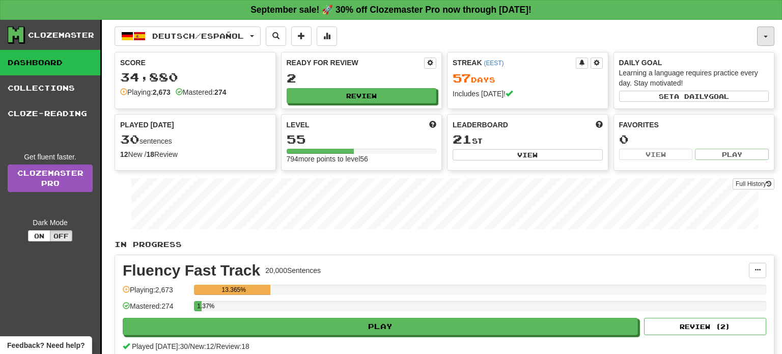
click at [768, 36] on span "button" at bounding box center [766, 37] width 4 height 2
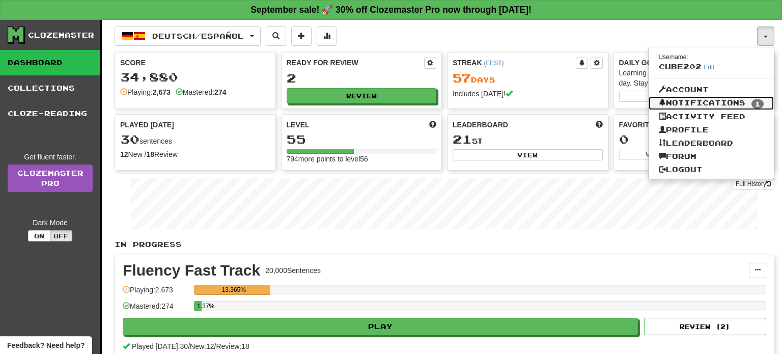
click at [733, 103] on link "Notifications 1" at bounding box center [712, 103] width 126 height 14
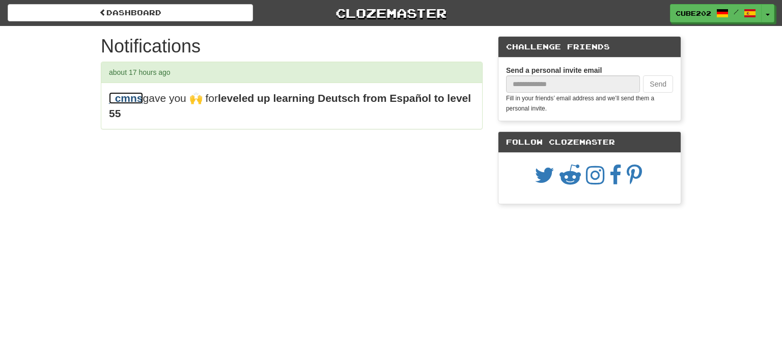
click at [130, 100] on link "_cmns" at bounding box center [126, 98] width 34 height 12
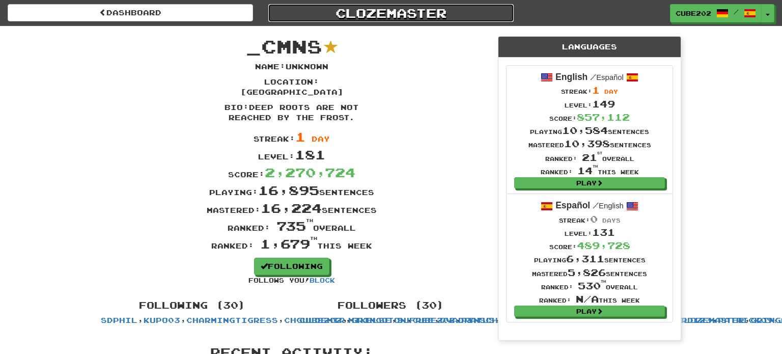
click at [362, 15] on link "Clozemaster" at bounding box center [391, 13] width 246 height 18
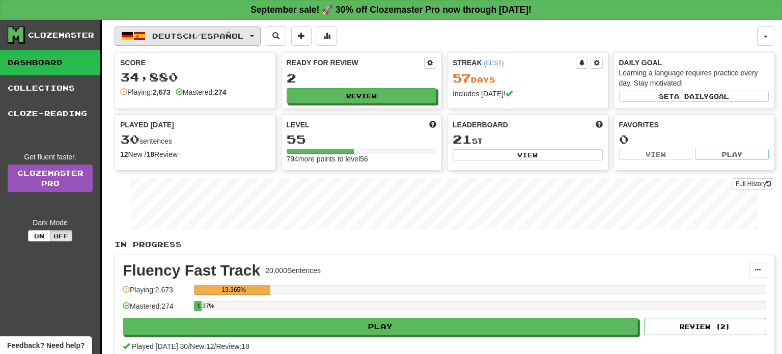
click at [237, 40] on button "Deutsch / Español" at bounding box center [188, 35] width 146 height 19
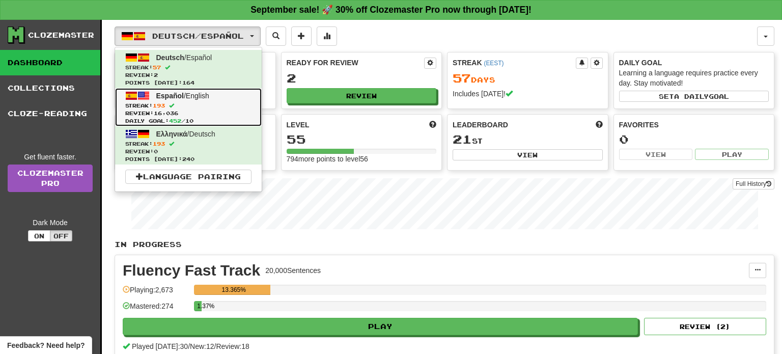
click at [209, 110] on span "Review: 16,036" at bounding box center [188, 114] width 126 height 8
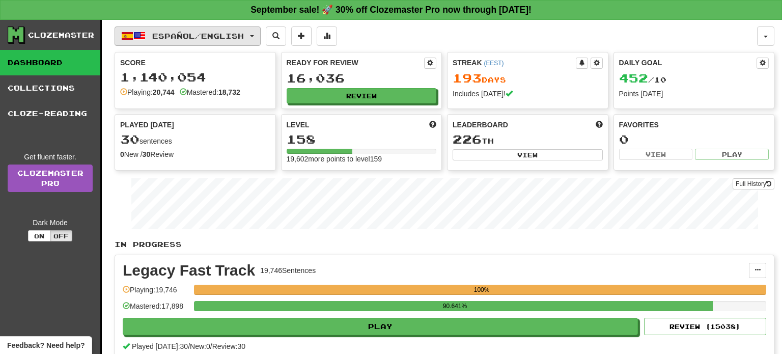
click at [227, 29] on button "Español / English" at bounding box center [188, 35] width 146 height 19
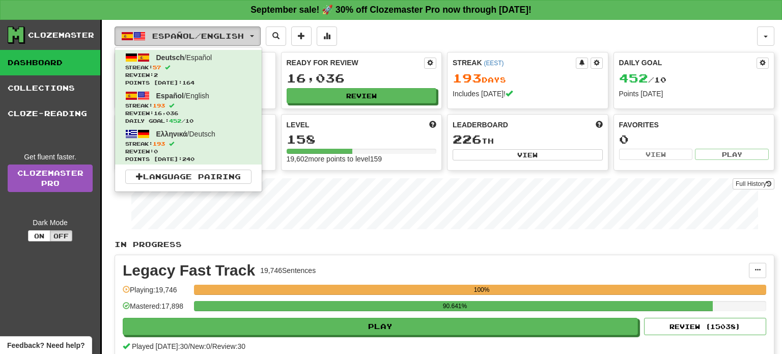
click at [231, 30] on button "Español / English" at bounding box center [188, 35] width 146 height 19
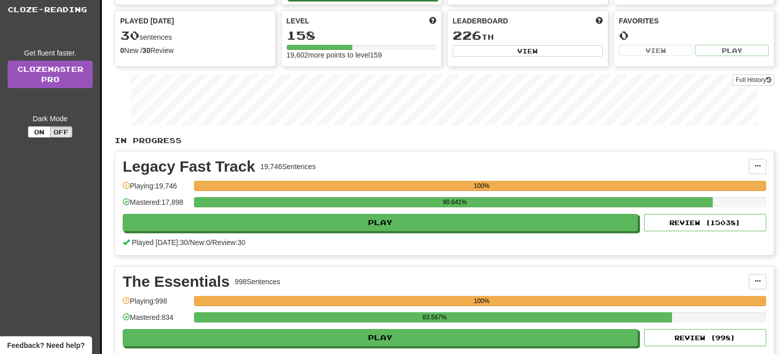
scroll to position [105, 0]
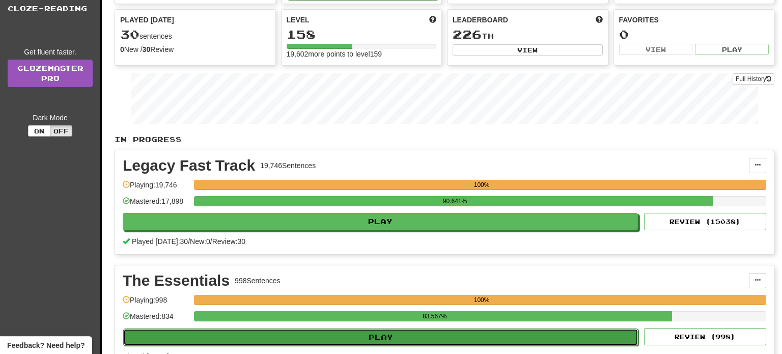
click at [394, 338] on button "Play" at bounding box center [381, 337] width 516 height 17
select select "**"
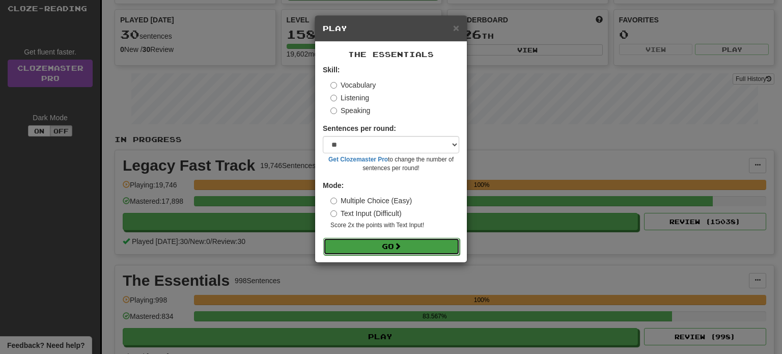
click at [401, 247] on span at bounding box center [397, 245] width 7 height 7
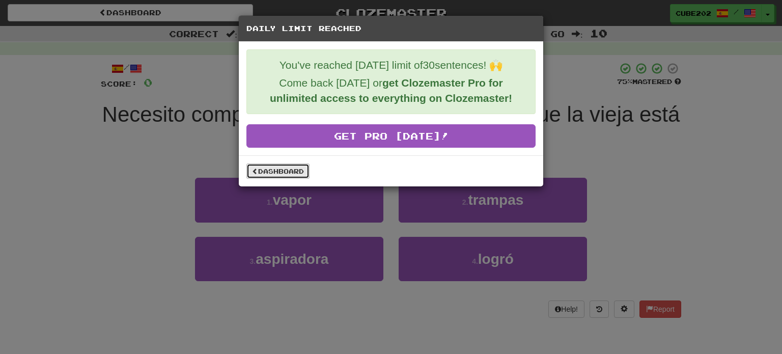
click at [299, 173] on link "Dashboard" at bounding box center [278, 171] width 63 height 15
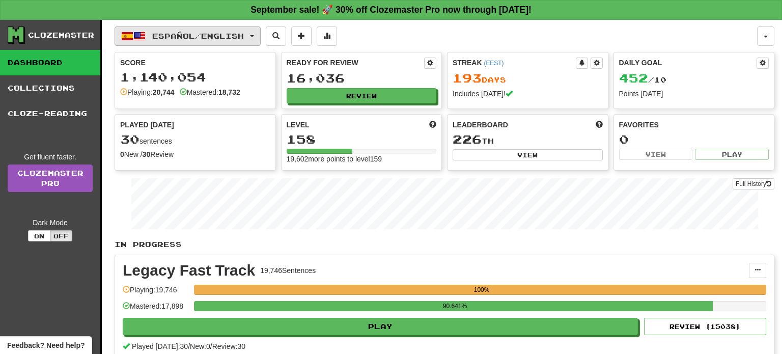
click at [235, 29] on button "Español / English" at bounding box center [188, 35] width 146 height 19
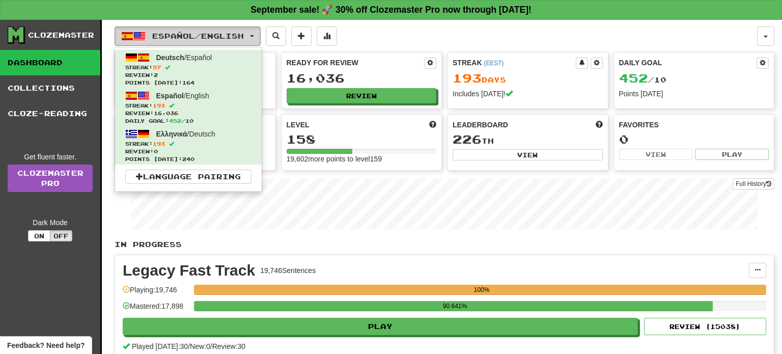
click at [235, 29] on button "Español / English" at bounding box center [188, 35] width 146 height 19
